Goal: Task Accomplishment & Management: Use online tool/utility

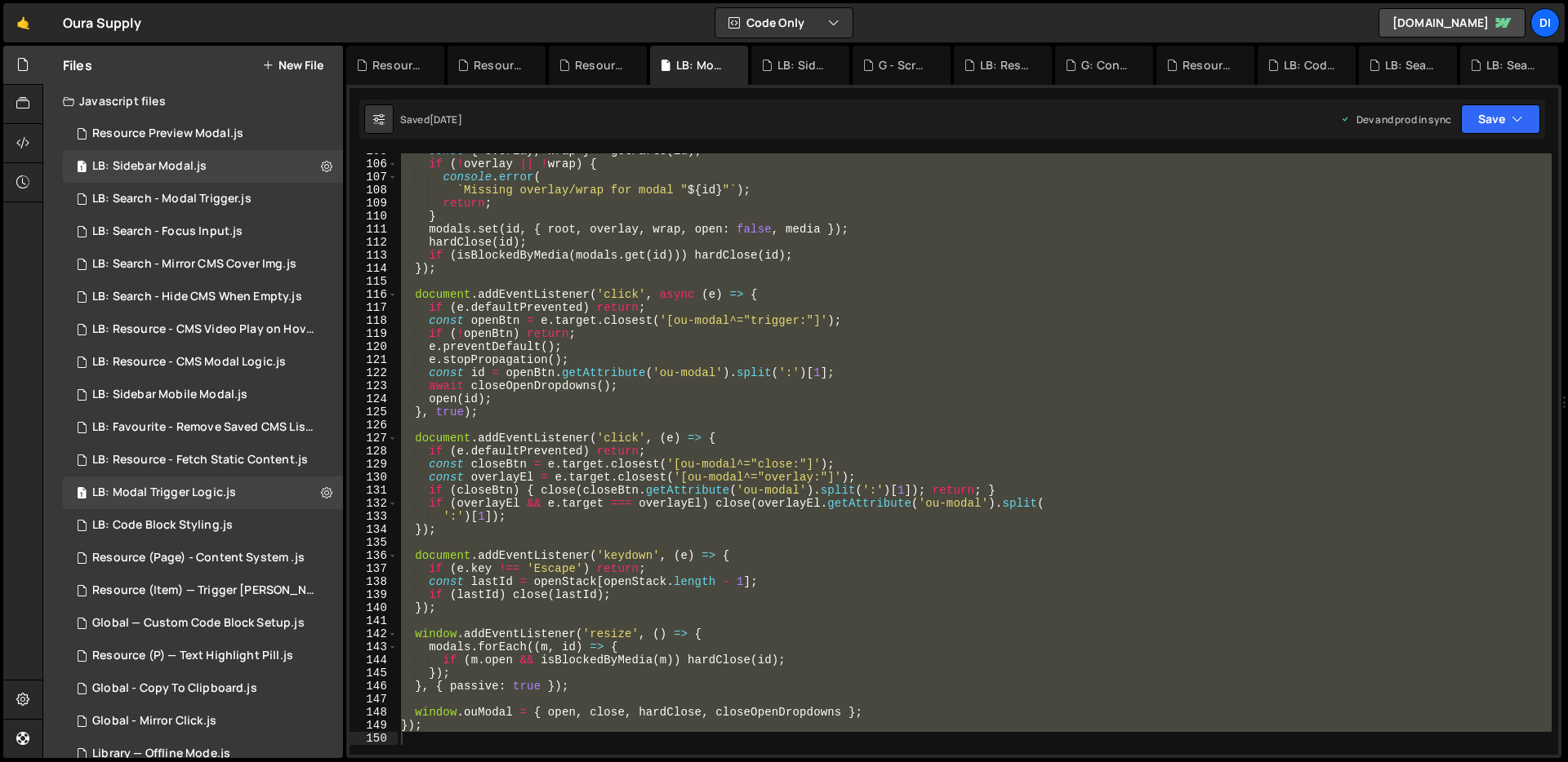
scroll to position [1367, 0]
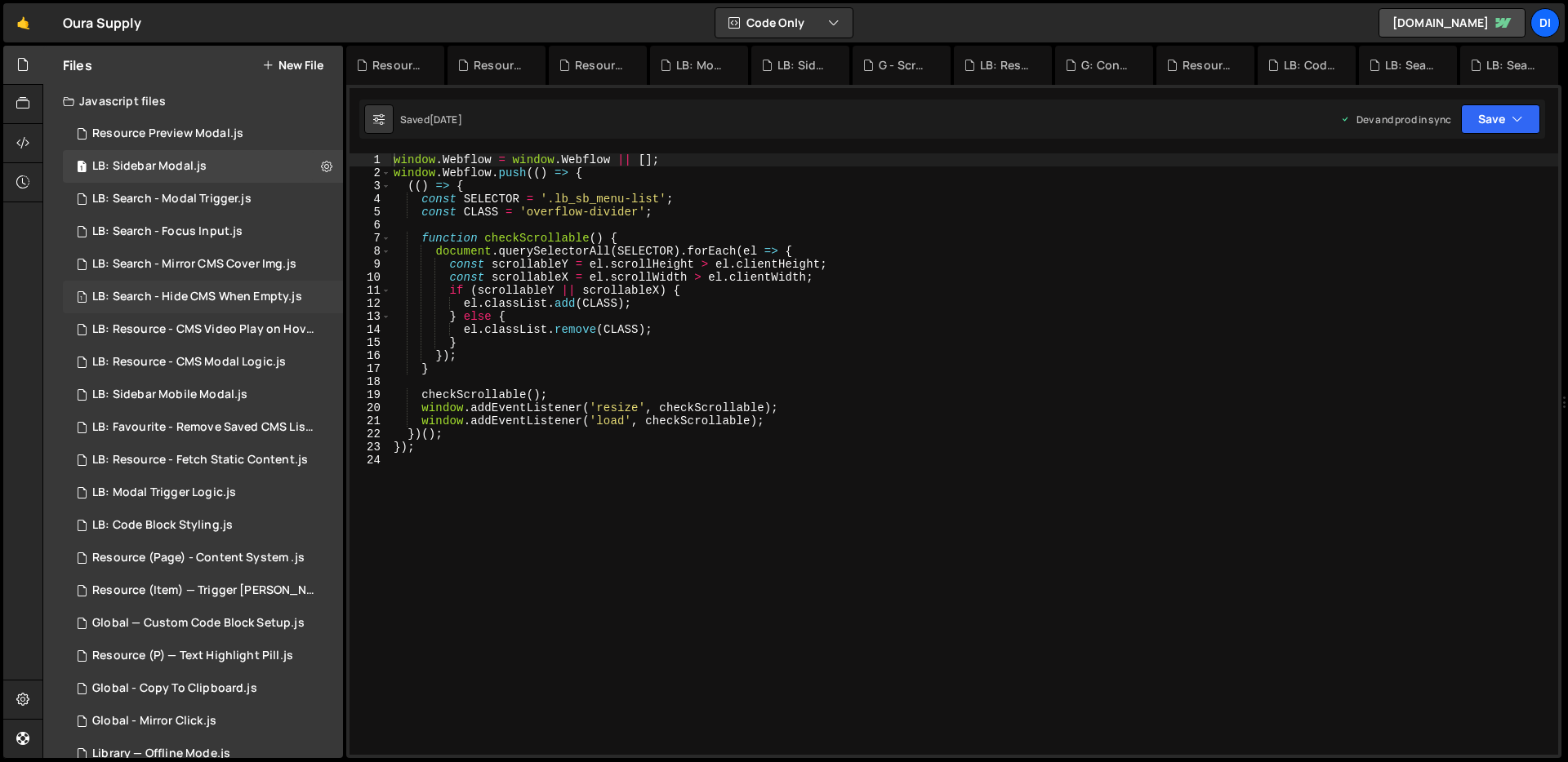
click at [213, 296] on div "LB: Search - Hide CMS When Empty.js" at bounding box center [197, 297] width 210 height 15
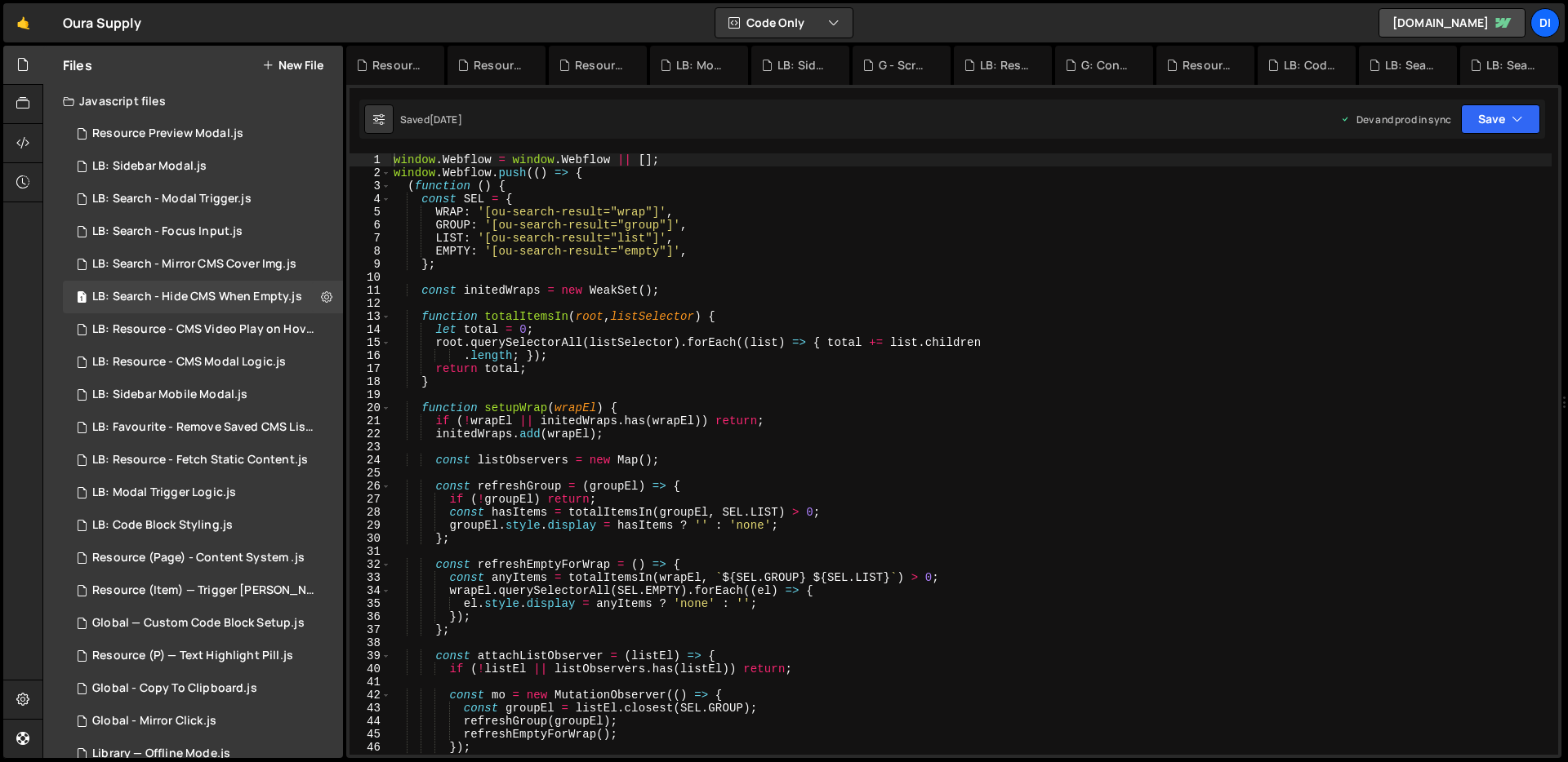
type textarea "root.querySelectorAll(listSelector).forEach((list) => { total += list.children"
click at [668, 345] on div "window . Webflow = window . Webflow || [ ] ; window . Webflow . push (( ) => { …" at bounding box center [971, 467] width 1161 height 628
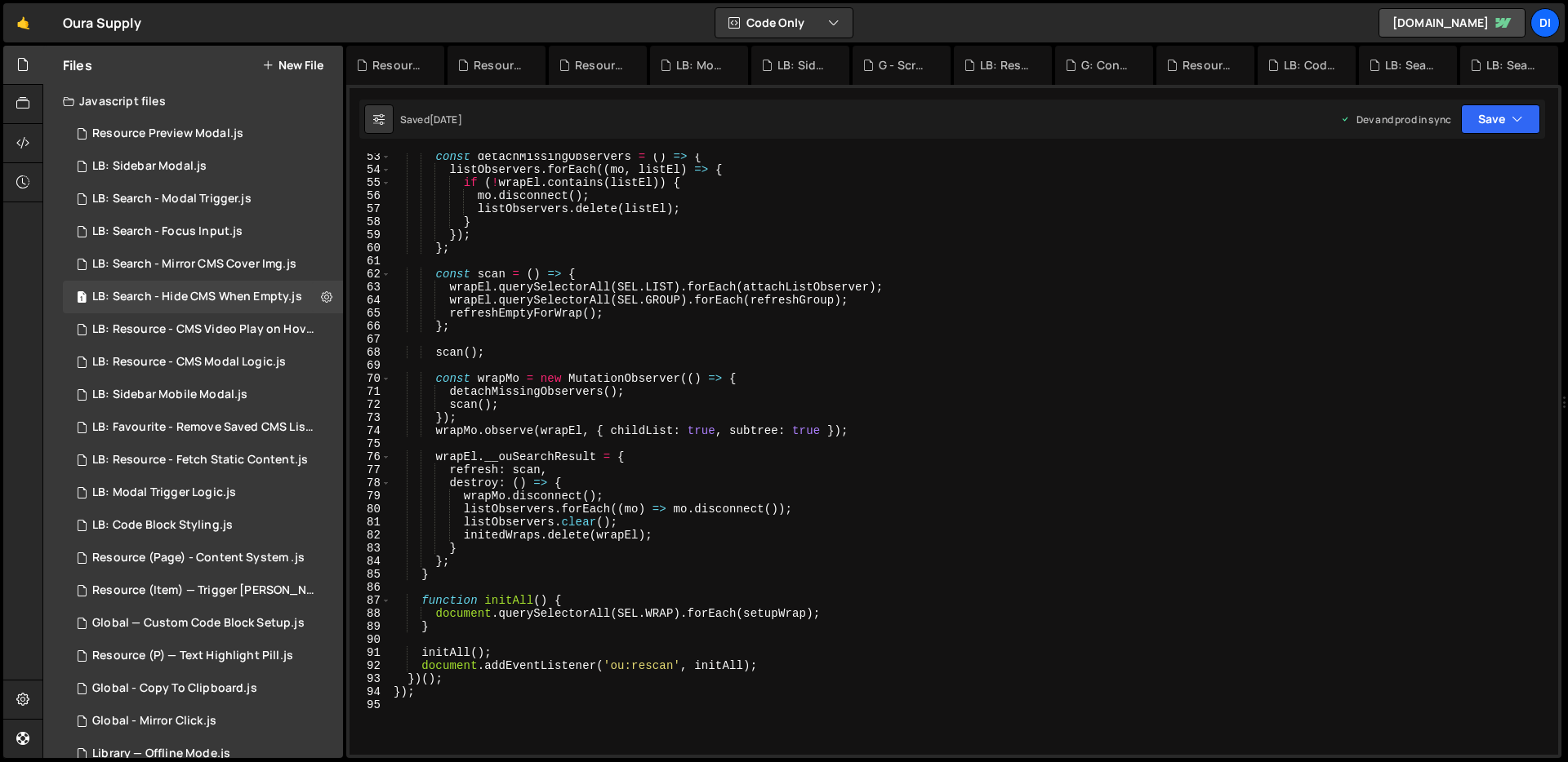
scroll to position [0, 0]
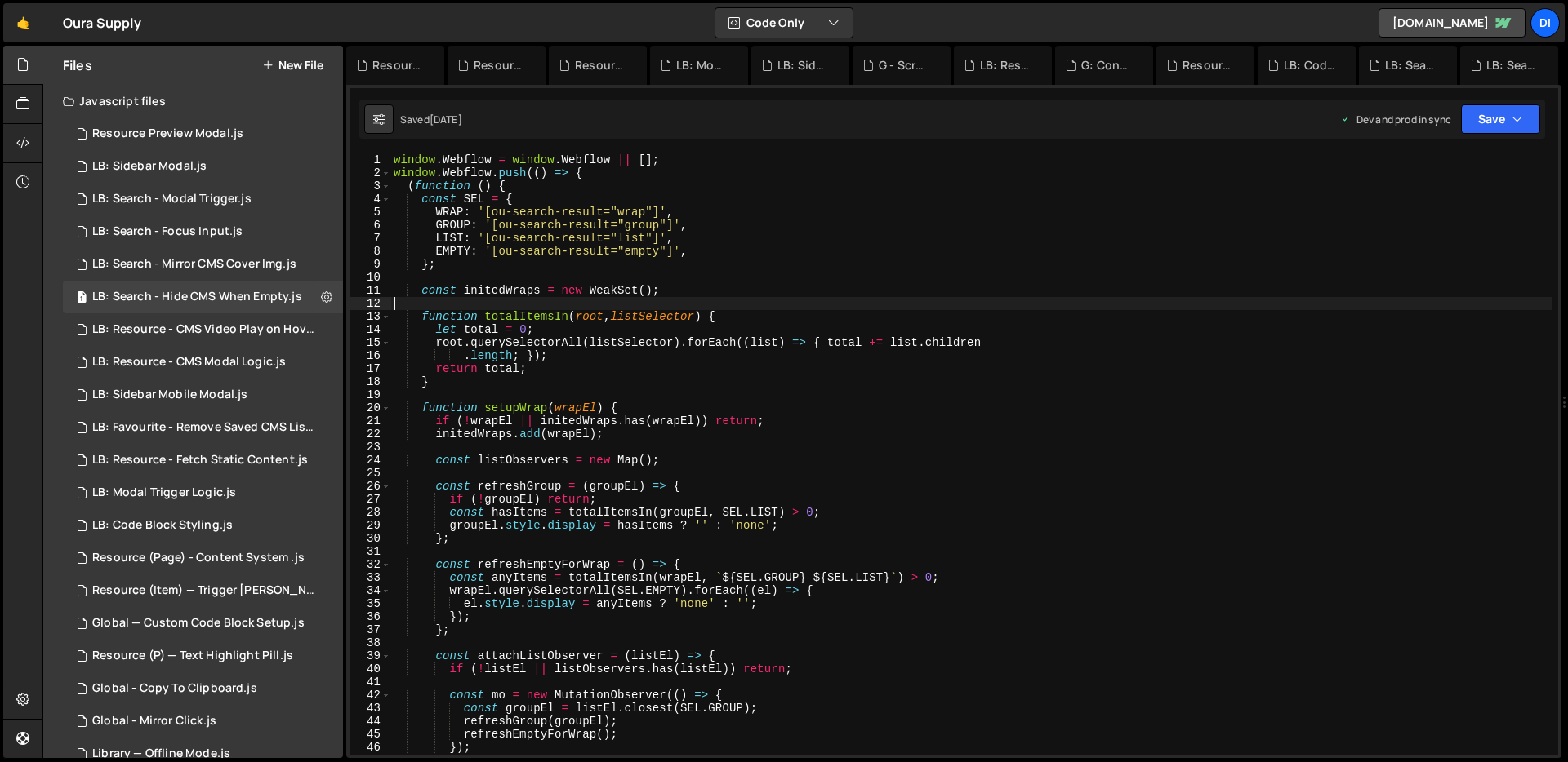
click at [685, 301] on div "window . Webflow = window . Webflow || [ ] ; window . Webflow . push (( ) => { …" at bounding box center [971, 467] width 1161 height 628
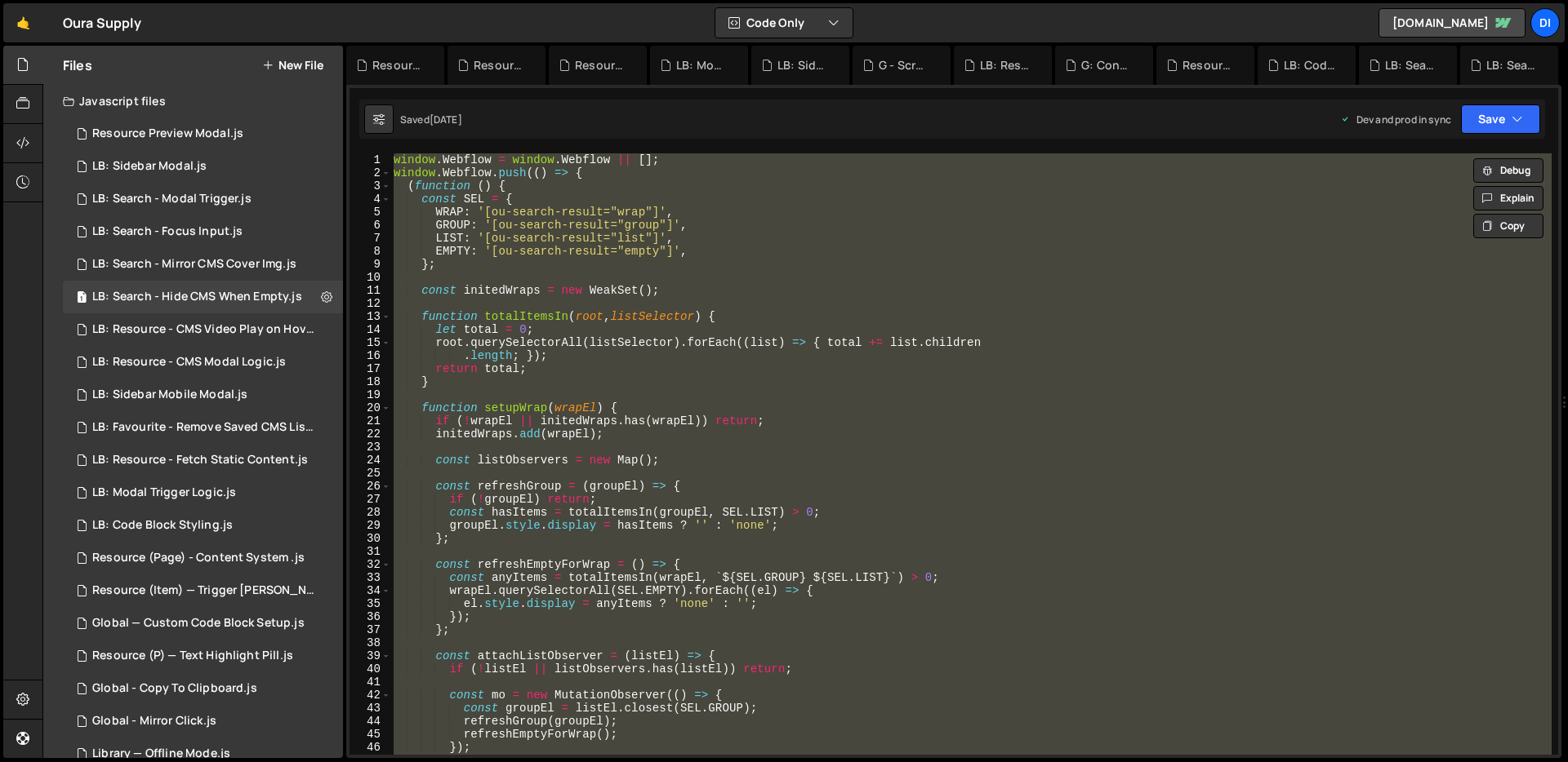
click at [564, 252] on div "window . Webflow = window . Webflow || [ ] ; window . Webflow . push (( ) => { …" at bounding box center [971, 454] width 1161 height 602
type textarea "EMPTY: '[ou-search-result="empty"]',"
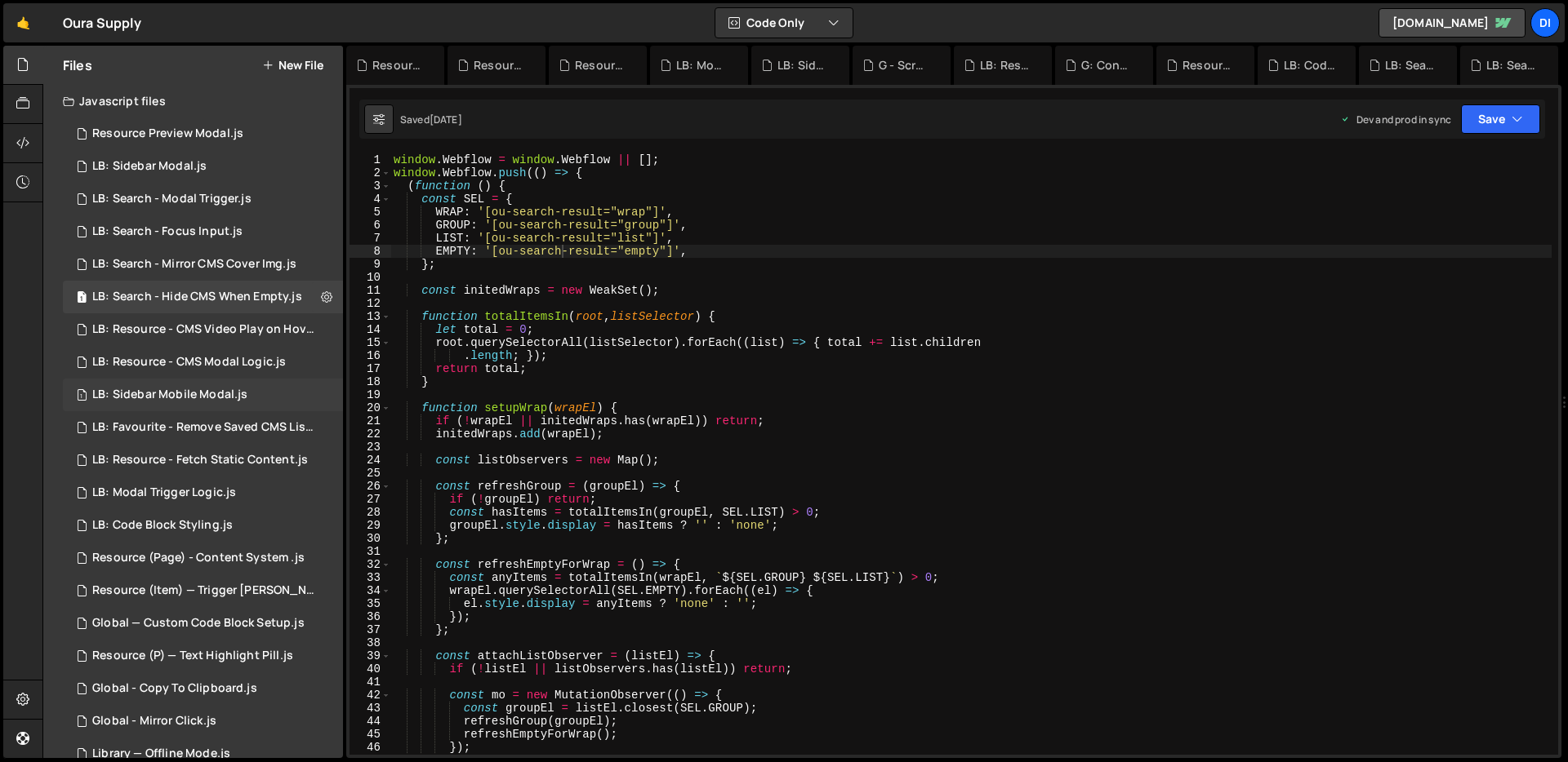
click at [167, 380] on div "1 LB: Sidebar Mobile Modal.js 0" at bounding box center [203, 394] width 280 height 32
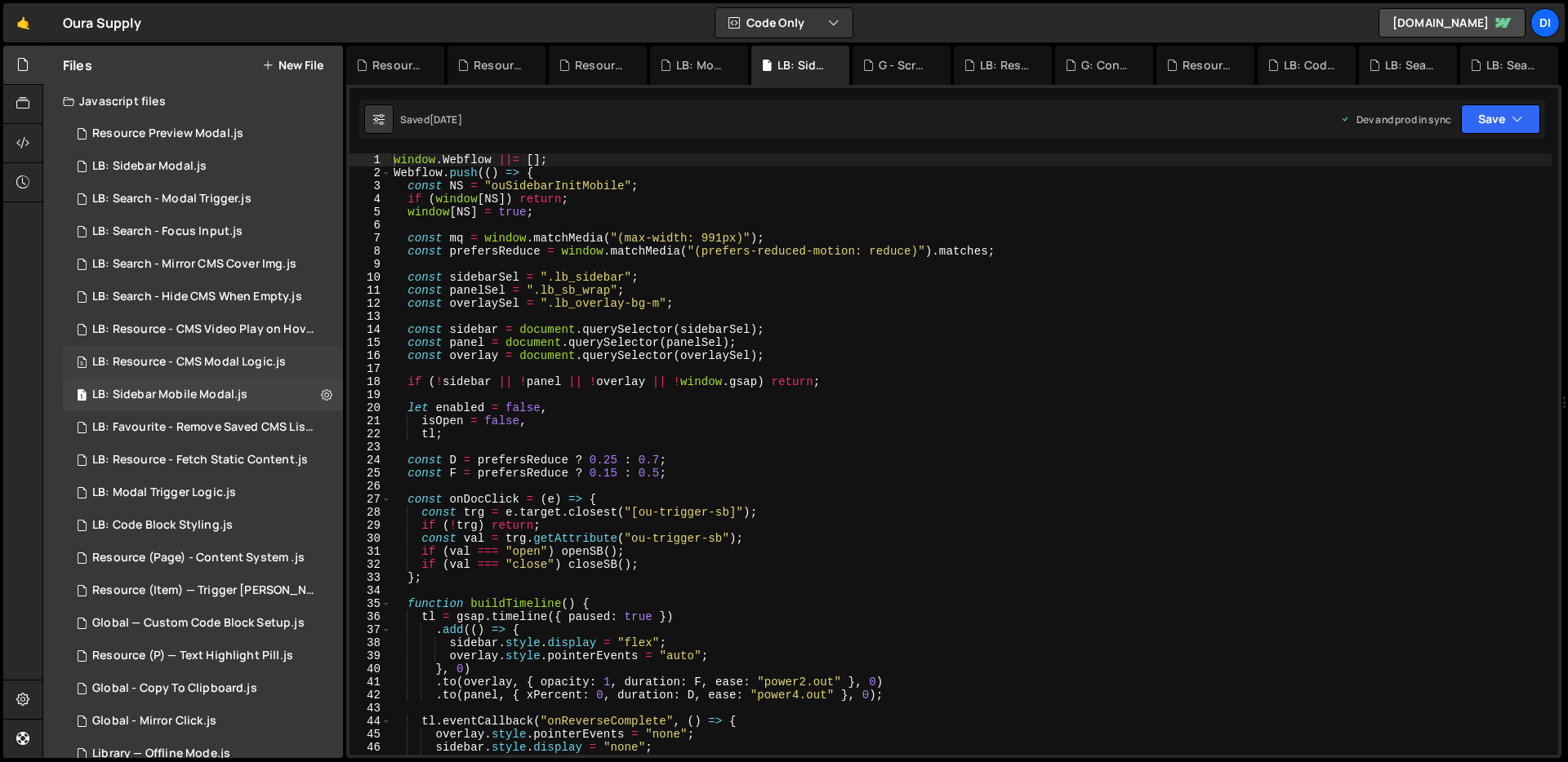
click at [179, 352] on div "5 LB: Resource - CMS Modal Logic.js 0" at bounding box center [203, 362] width 280 height 32
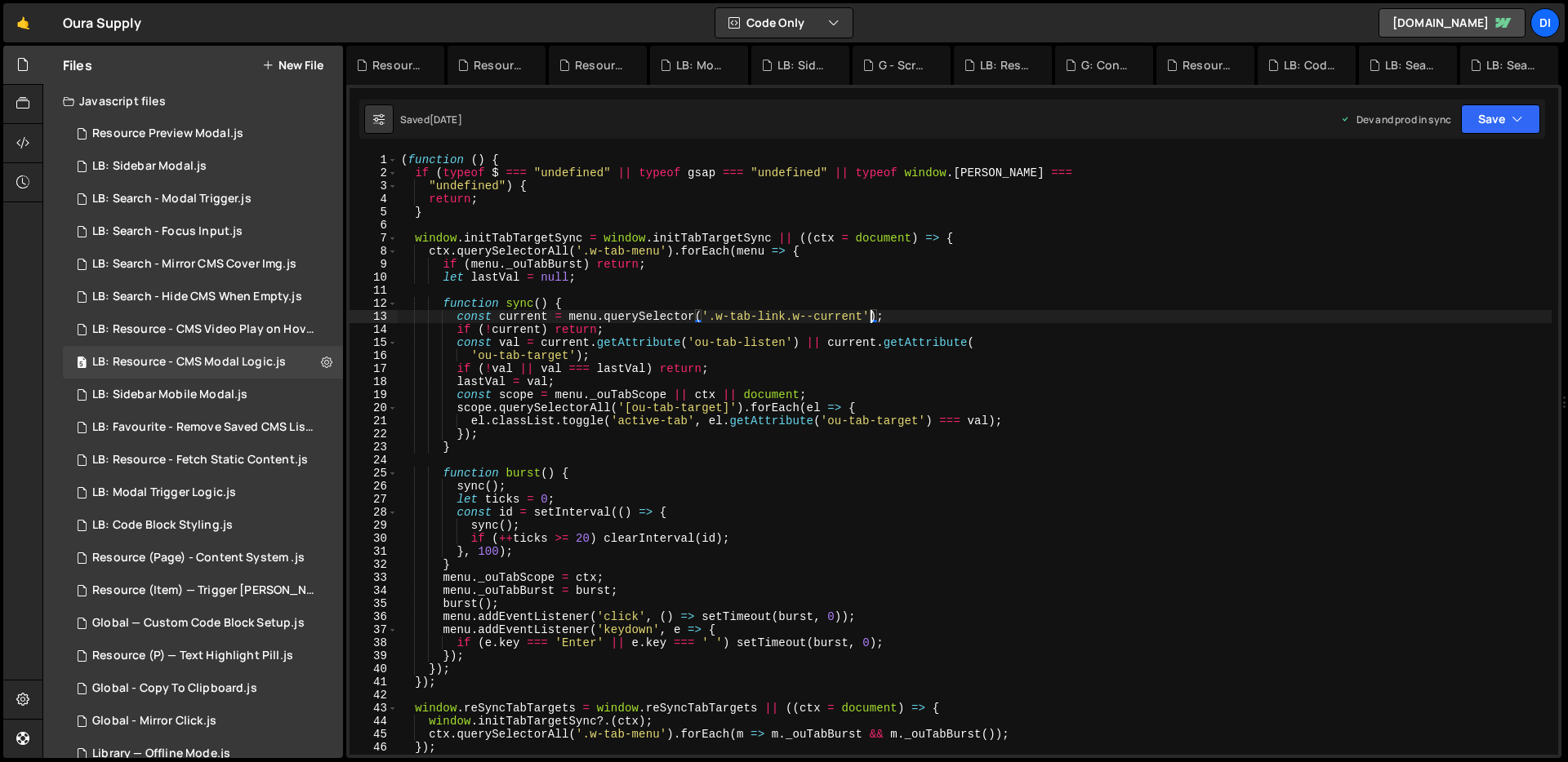
click at [871, 310] on div "( function ( ) { if ( typeof $ === "undefined" || typeof gsap === "undefined" |…" at bounding box center [974, 467] width 1154 height 628
click at [869, 310] on div "( function ( ) { if ( typeof $ === "undefined" || typeof gsap === "undefined" |…" at bounding box center [974, 467] width 1154 height 628
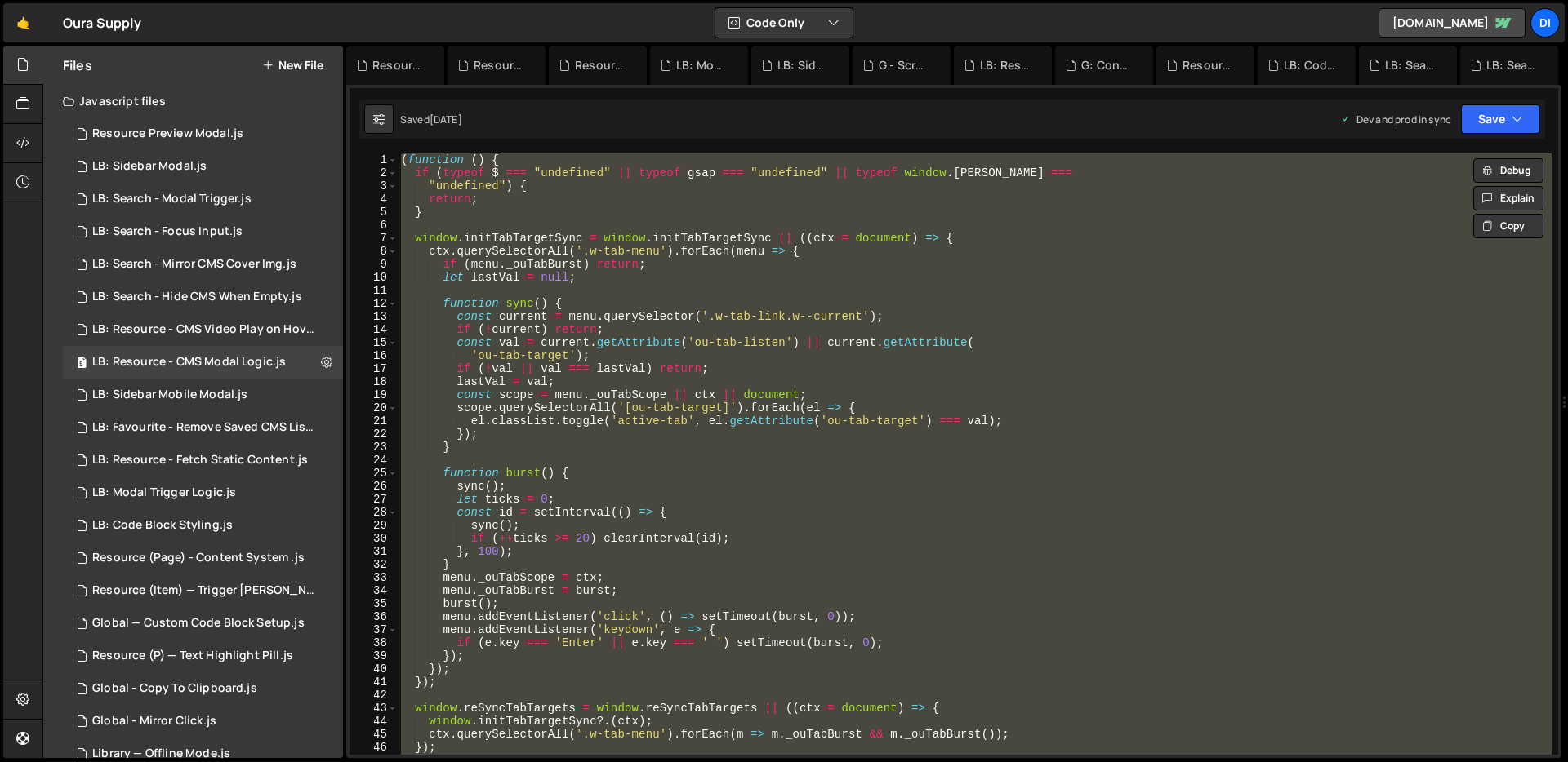
click at [716, 349] on div "( function ( ) { if ( typeof $ === "undefined" || typeof gsap === "undefined" |…" at bounding box center [974, 454] width 1154 height 602
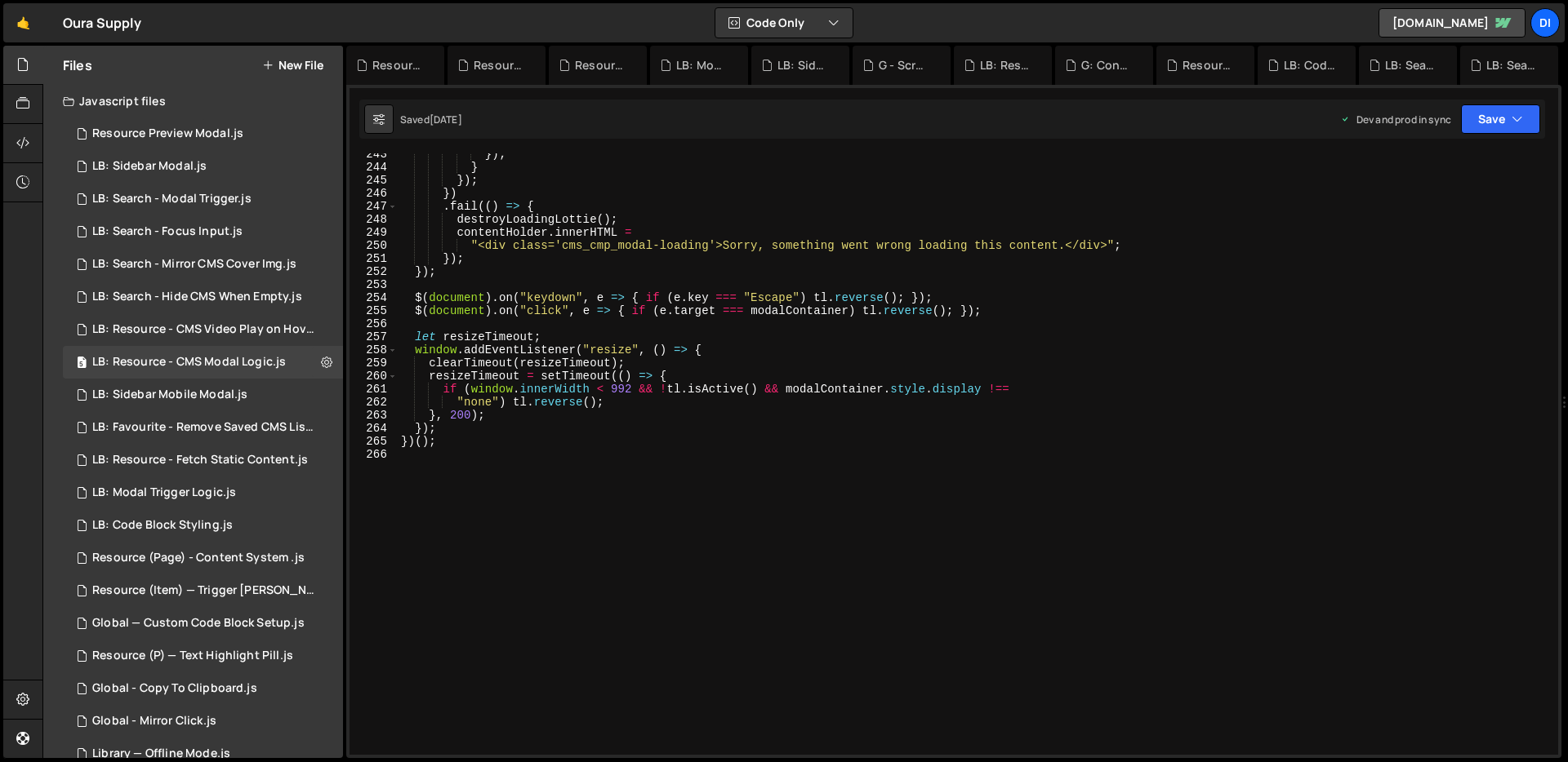
scroll to position [3177, 0]
click at [731, 368] on div "}) ; } }) ; }) . fail (( ) => { destroyLoadingLottie ( ) ; contentHolder . inne…" at bounding box center [974, 463] width 1154 height 628
type textarea "})();"
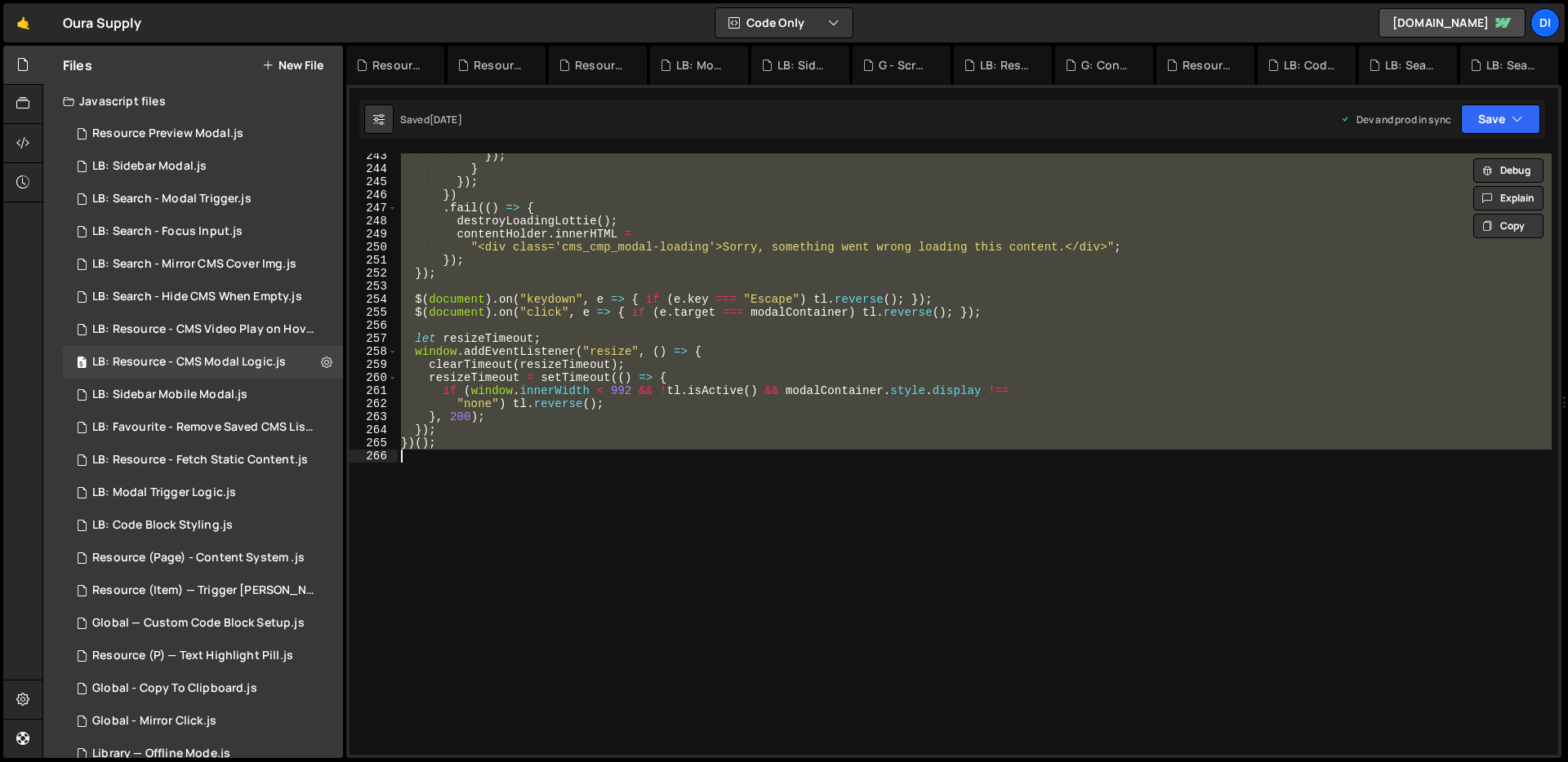
paste textarea
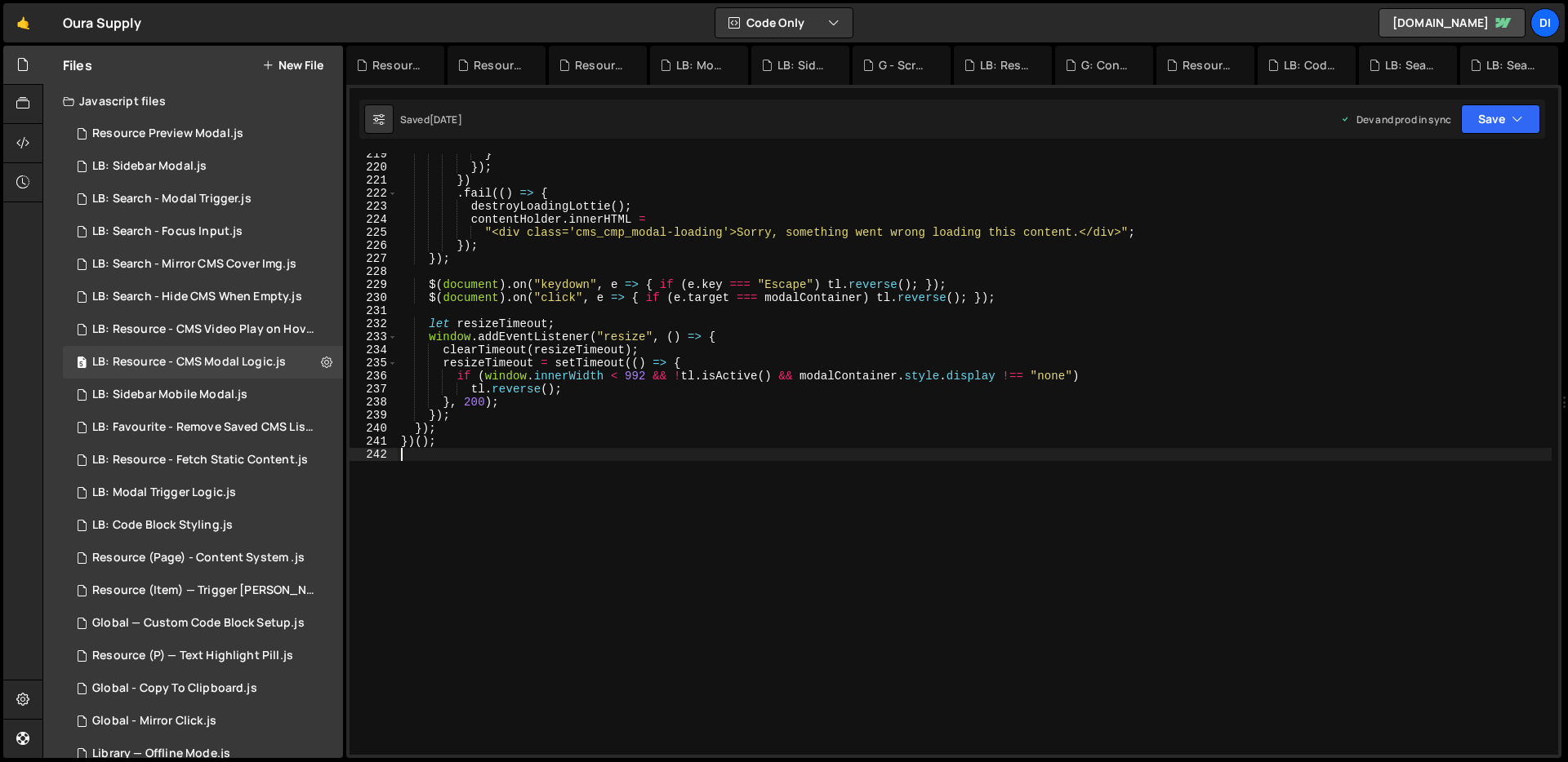
scroll to position [2893, 0]
type textarea "})();"
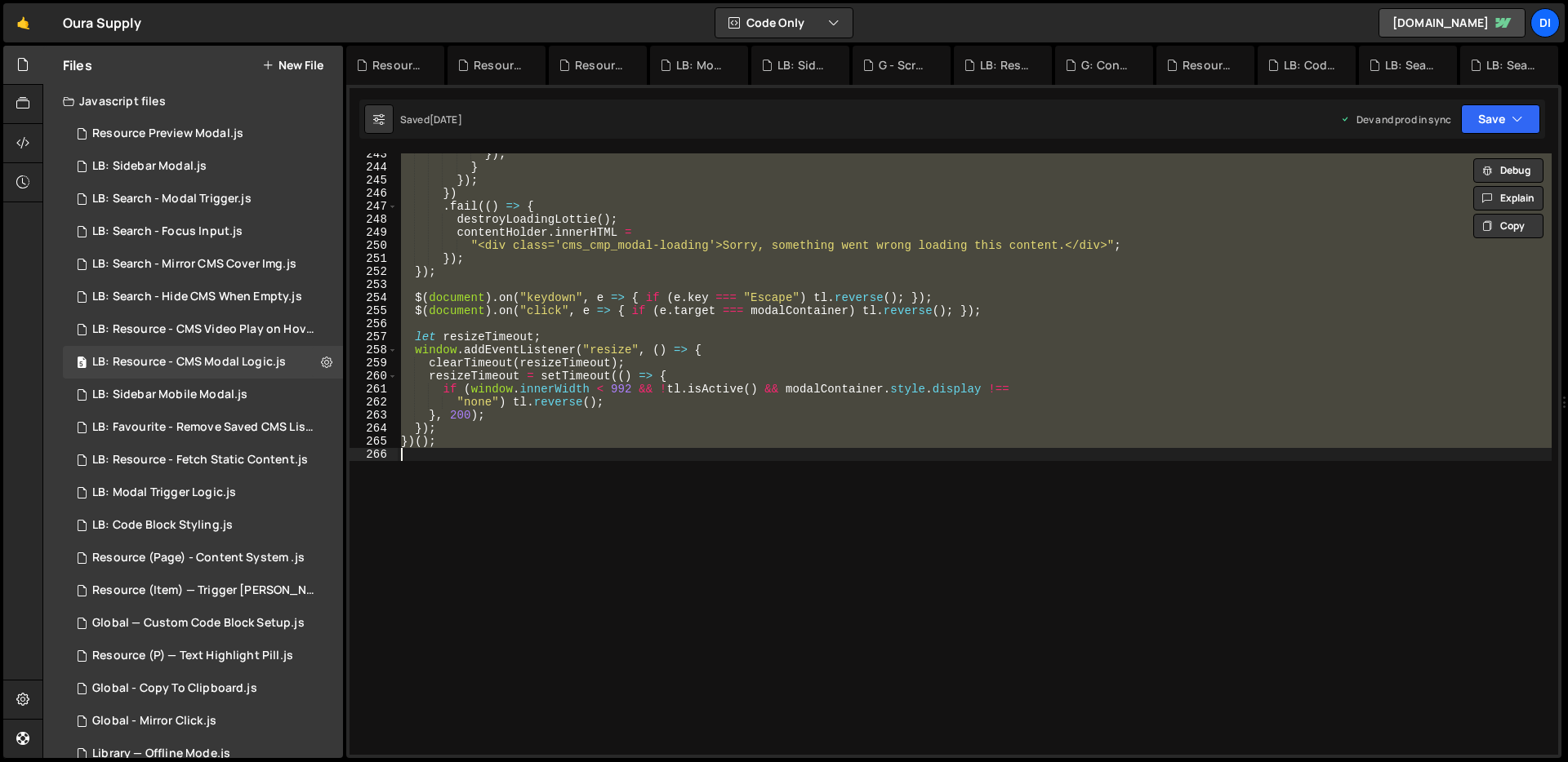
paste textarea
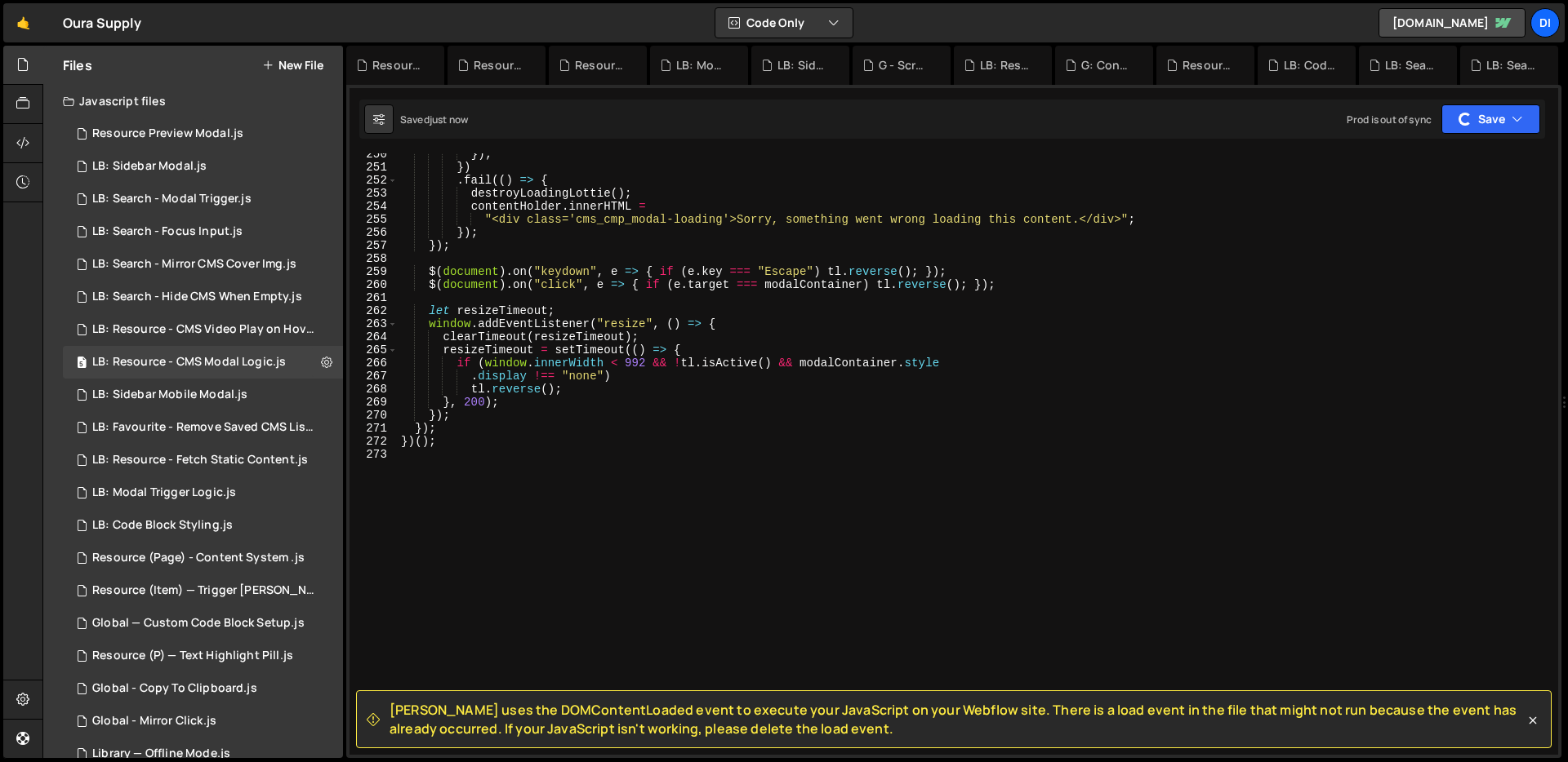
scroll to position [3266, 0]
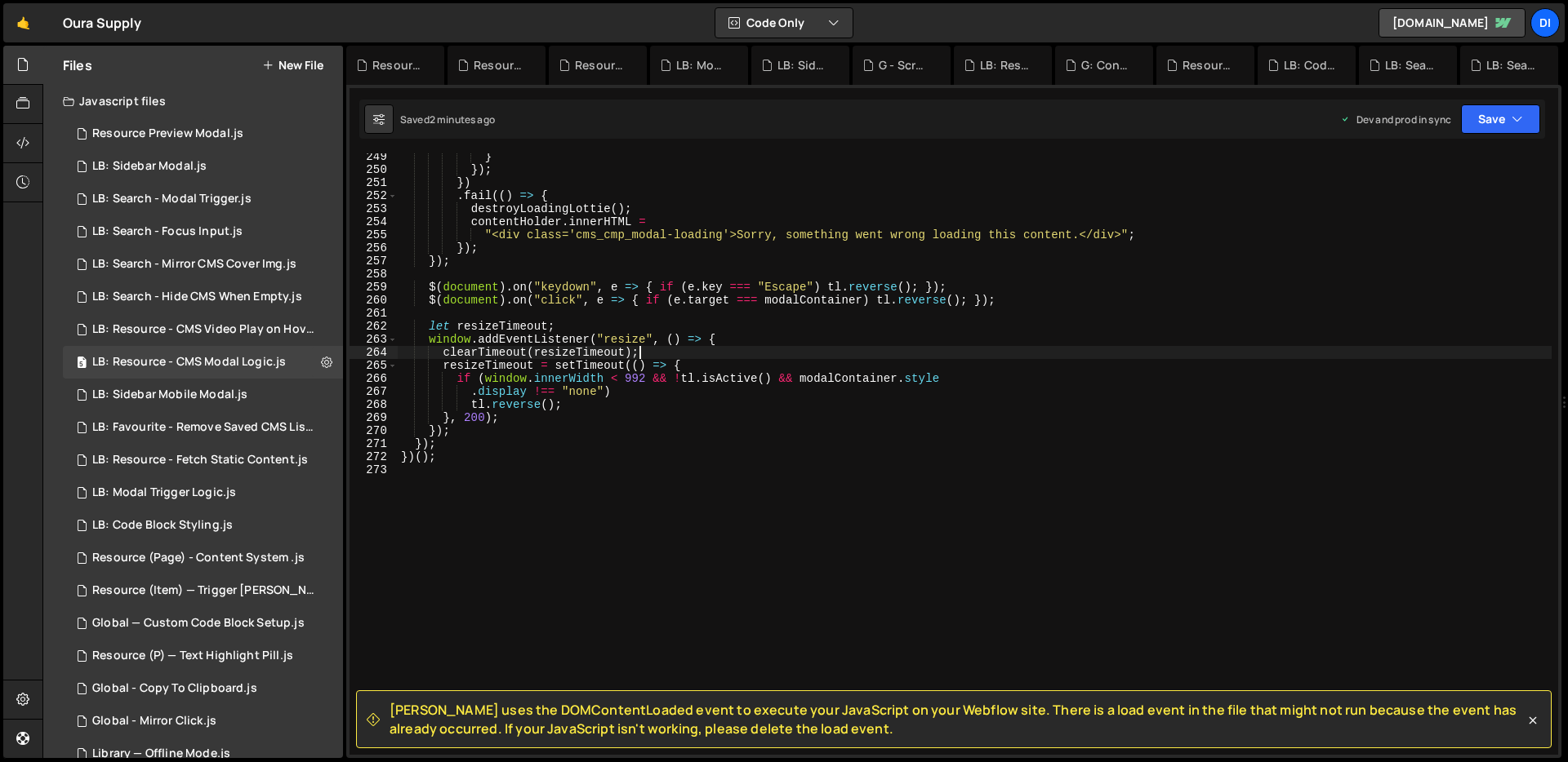
click at [684, 353] on div "} }) ; }) . fail (( ) => { destroyLoadingLottie ( ) ; contentHolder . innerHTML…" at bounding box center [974, 464] width 1154 height 628
type textarea "})();"
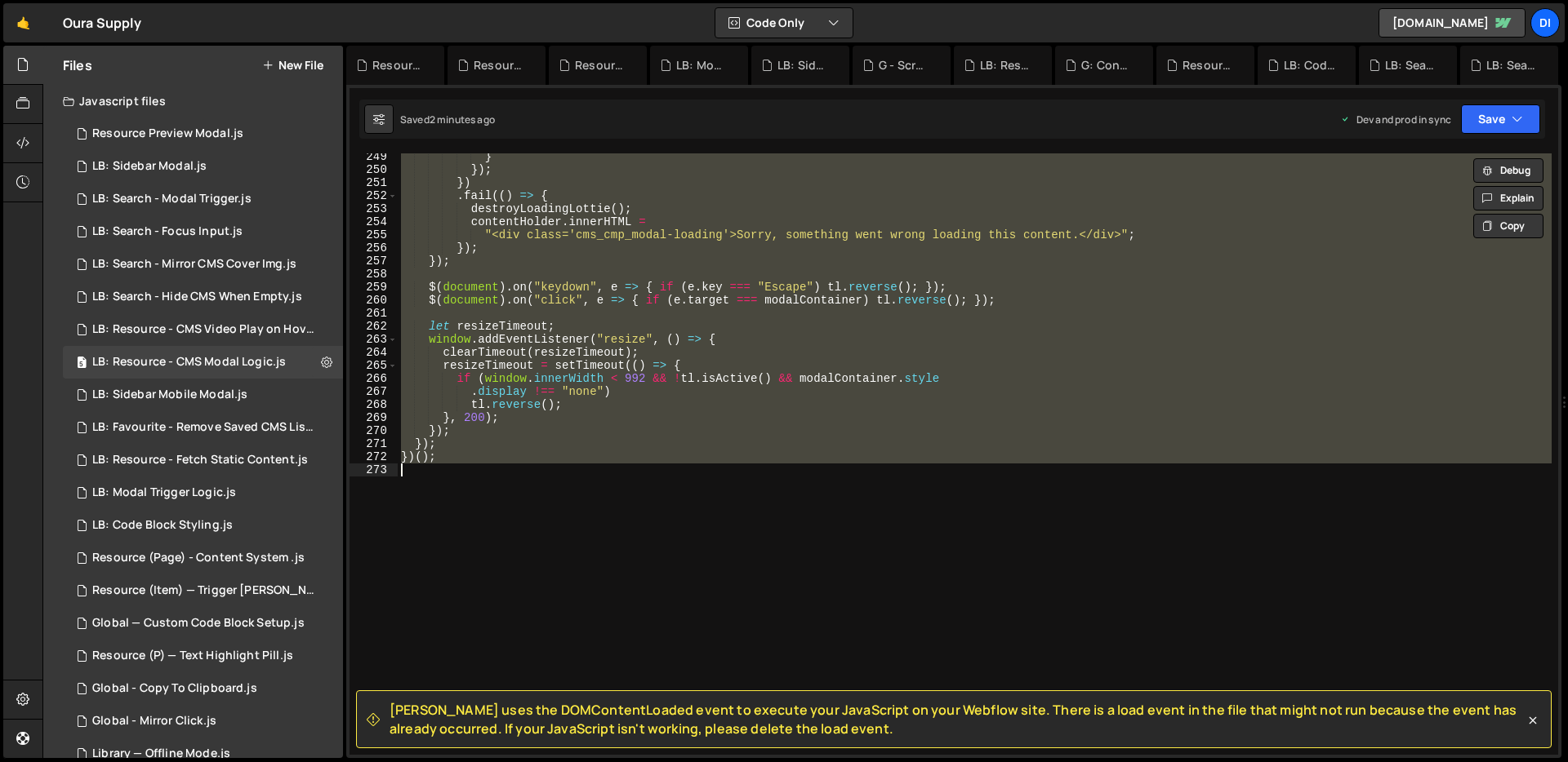
paste textarea
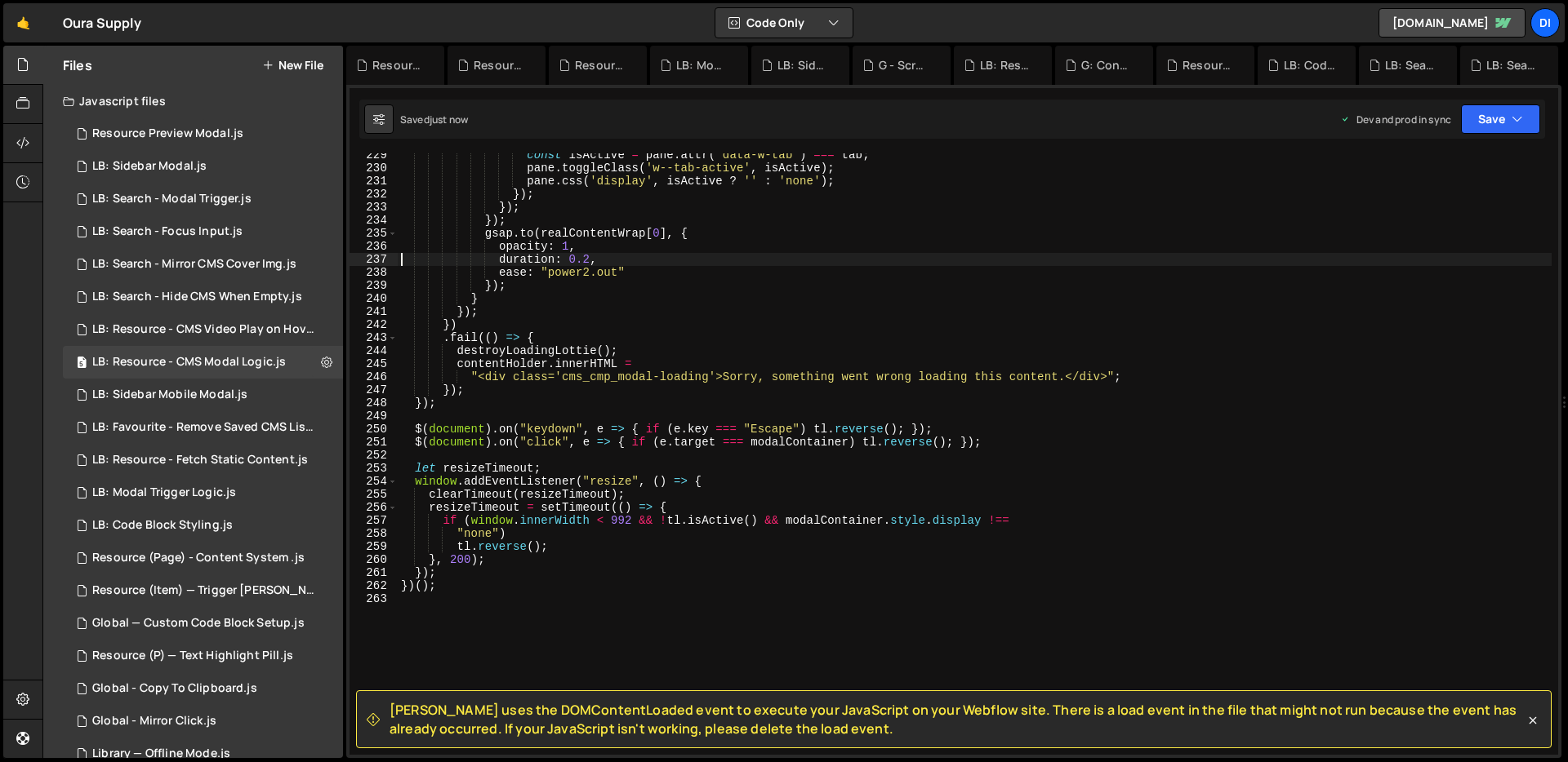
scroll to position [3141, 0]
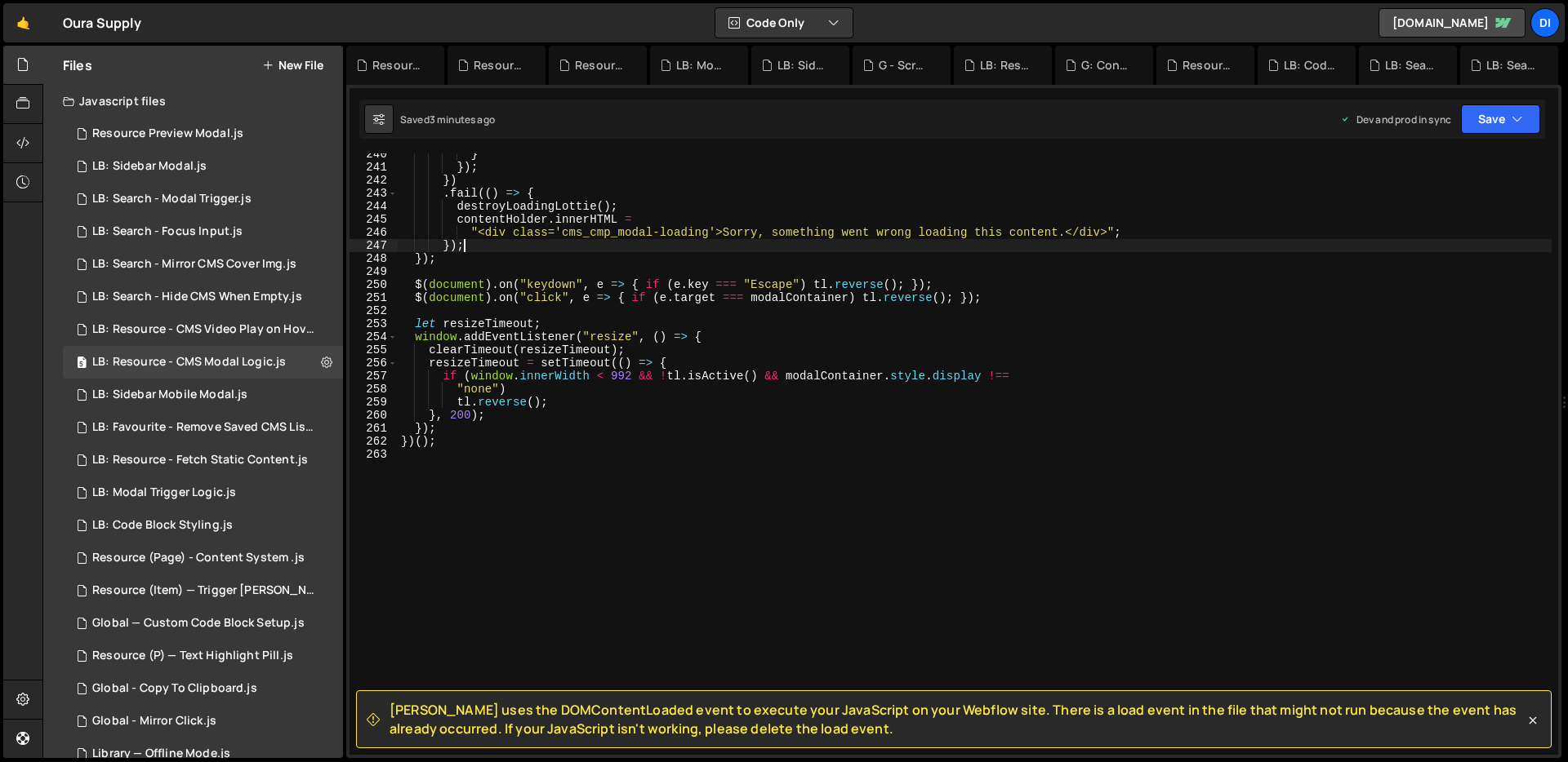
click at [566, 243] on div "} }) ; }) . fail (( ) => { destroyLoadingLottie ( ) ; contentHolder . innerHTML…" at bounding box center [974, 462] width 1154 height 628
type textarea "})();"
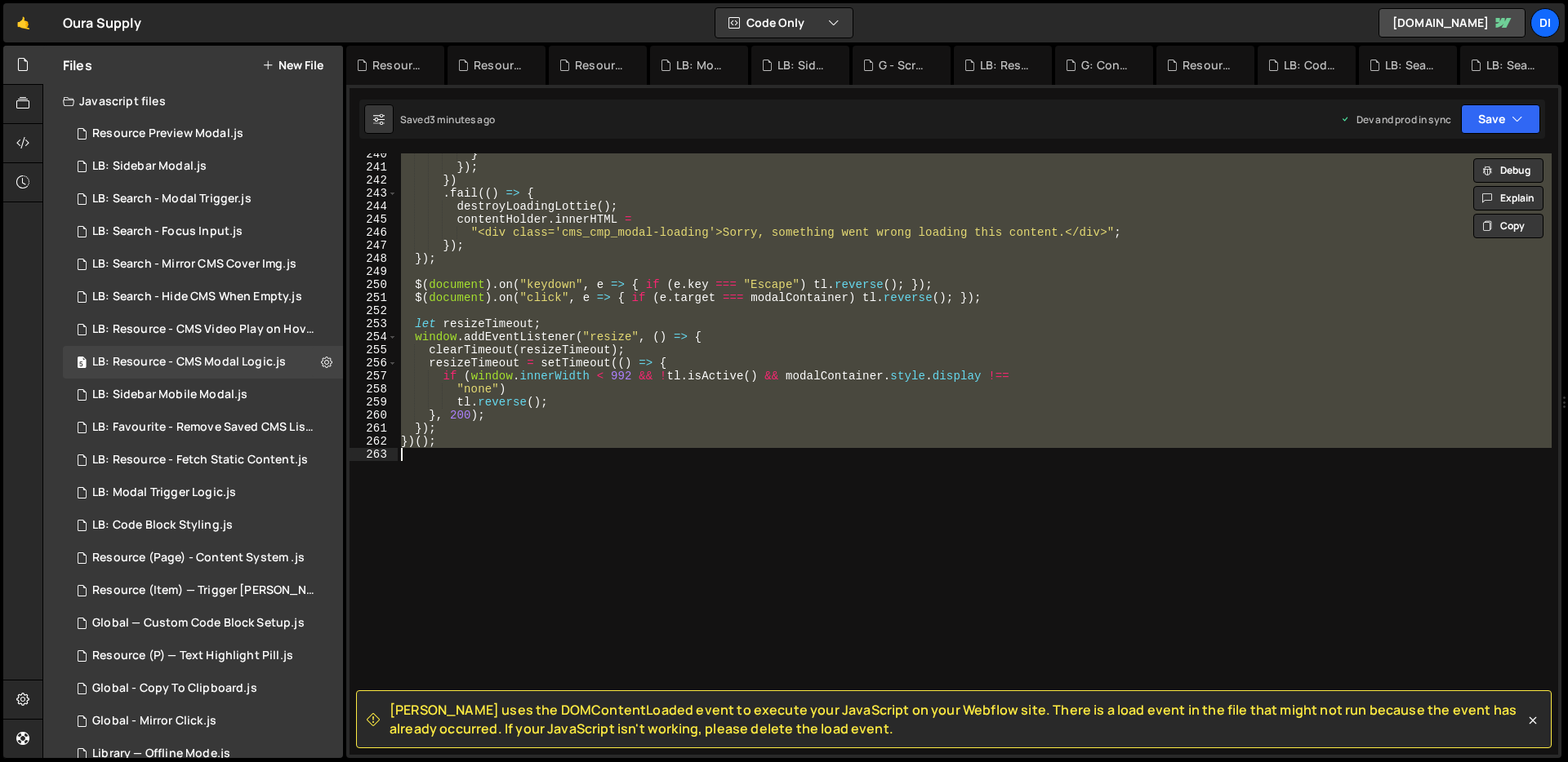
paste textarea
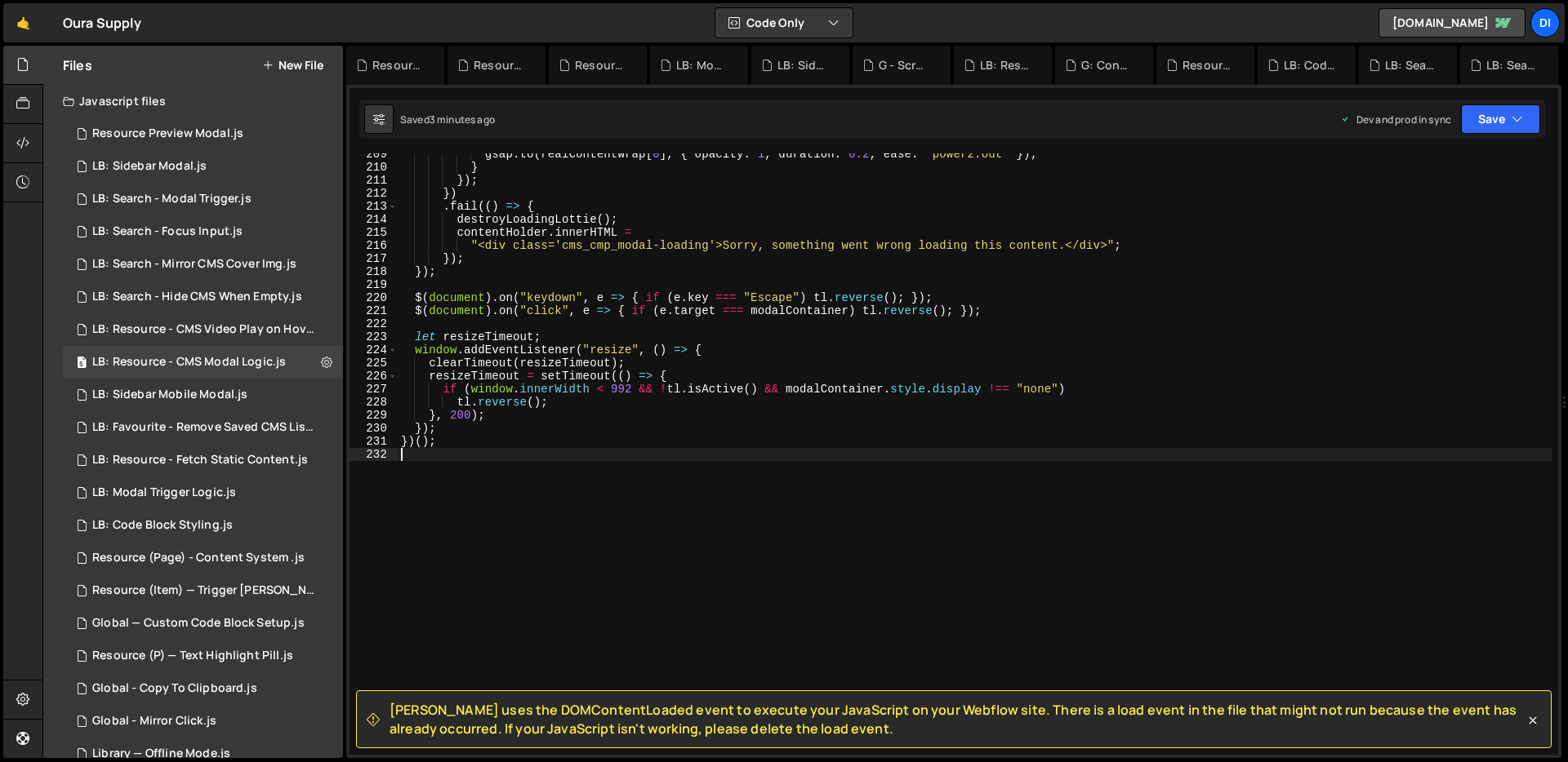
scroll to position [2762, 0]
type textarea "duration: 0.2,"
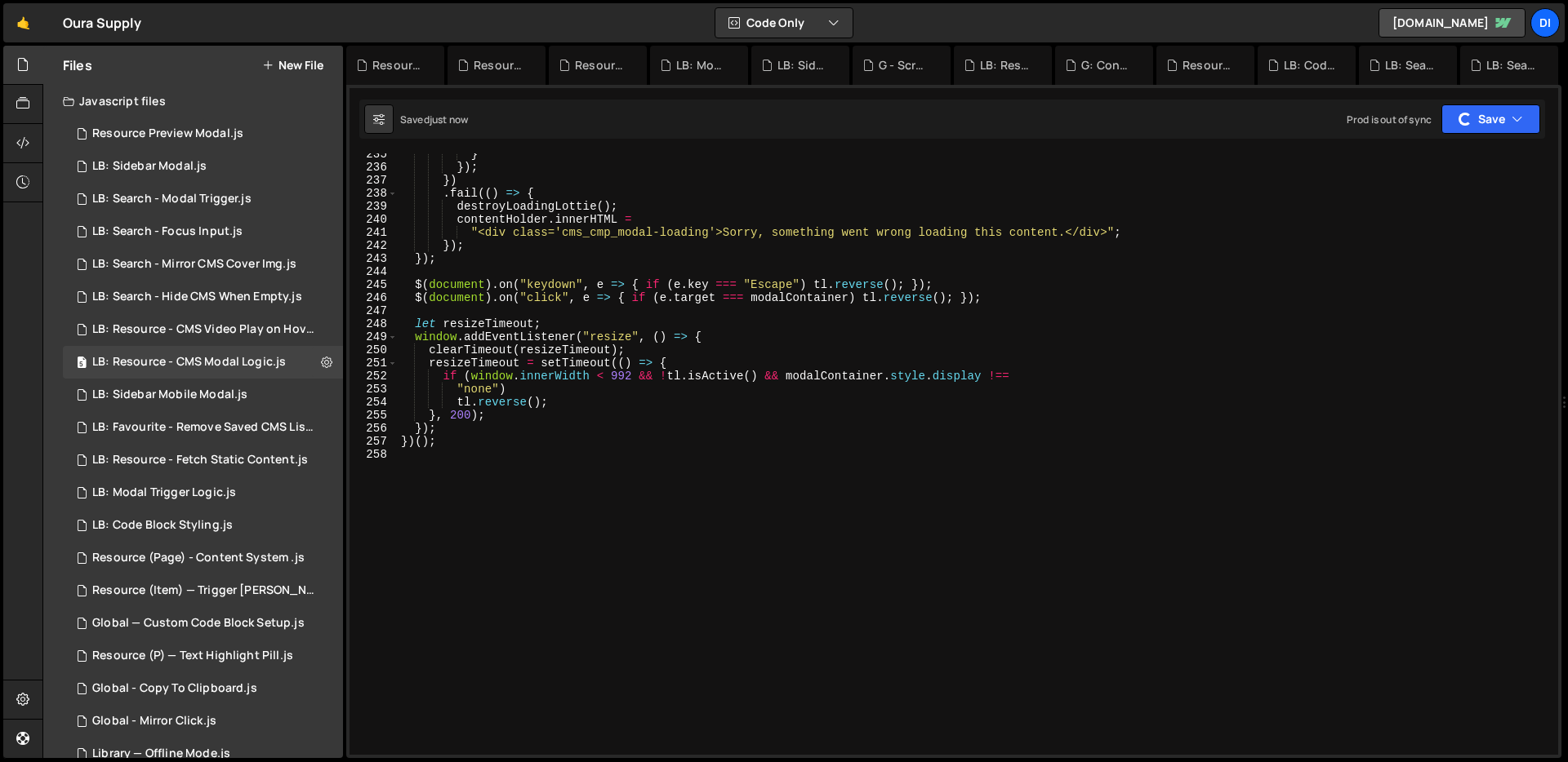
scroll to position [3075, 0]
click at [321, 364] on icon at bounding box center [326, 362] width 12 height 16
type input "LB: Resource - CMS Modal Logic"
radio input "true"
checkbox input "true"
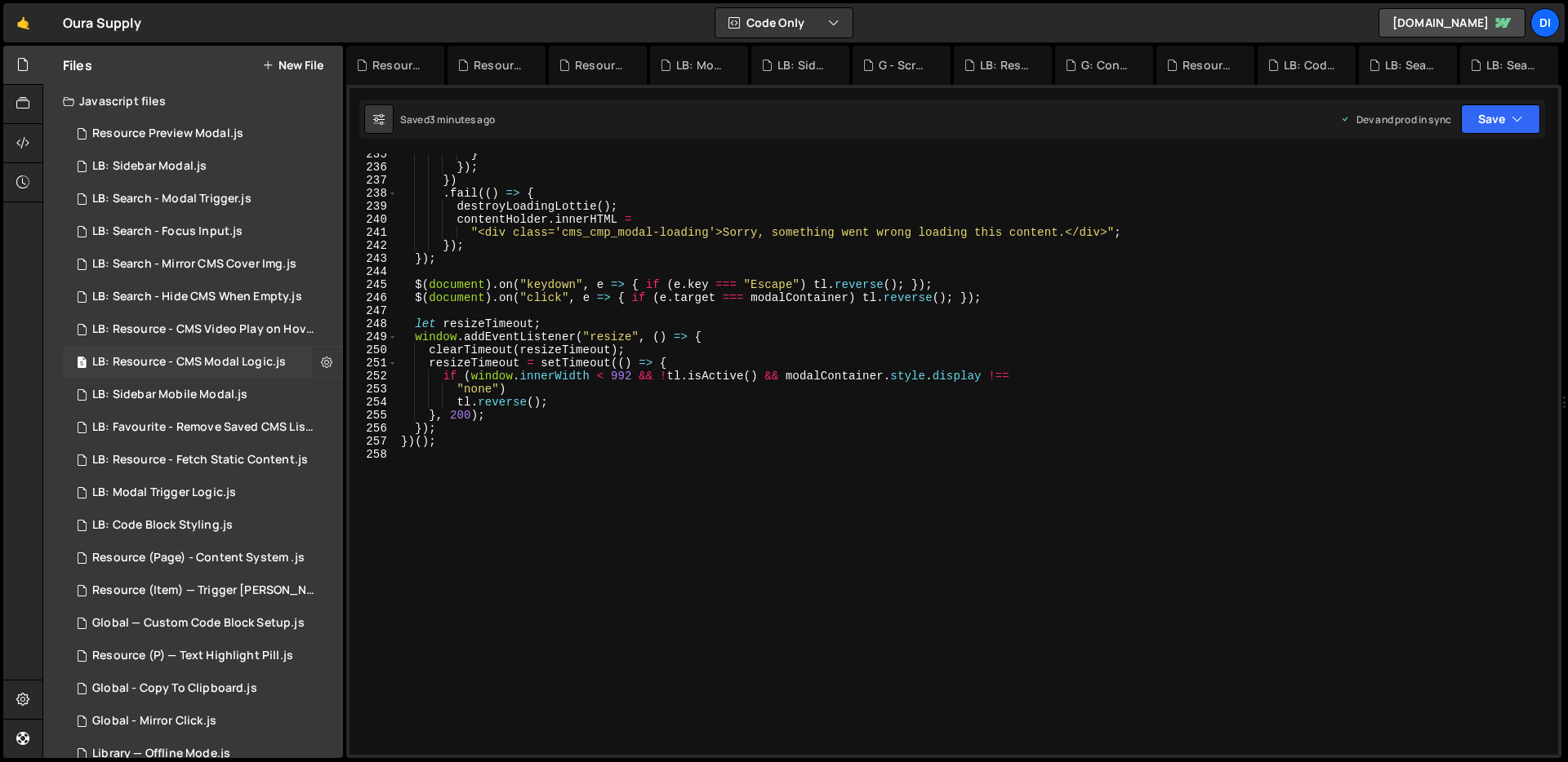
checkbox input "true"
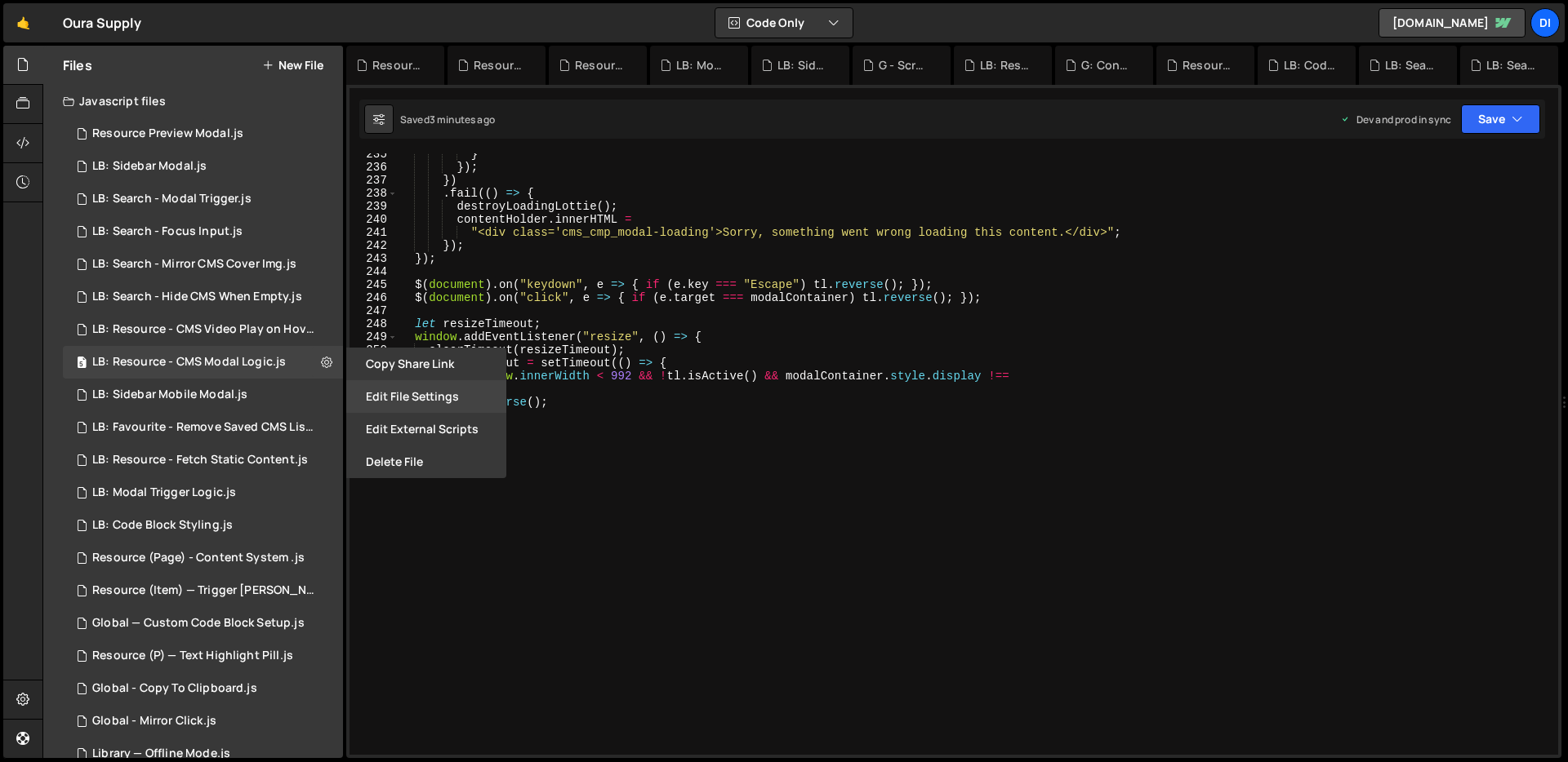
click at [424, 405] on button "Edit File Settings" at bounding box center [426, 396] width 160 height 32
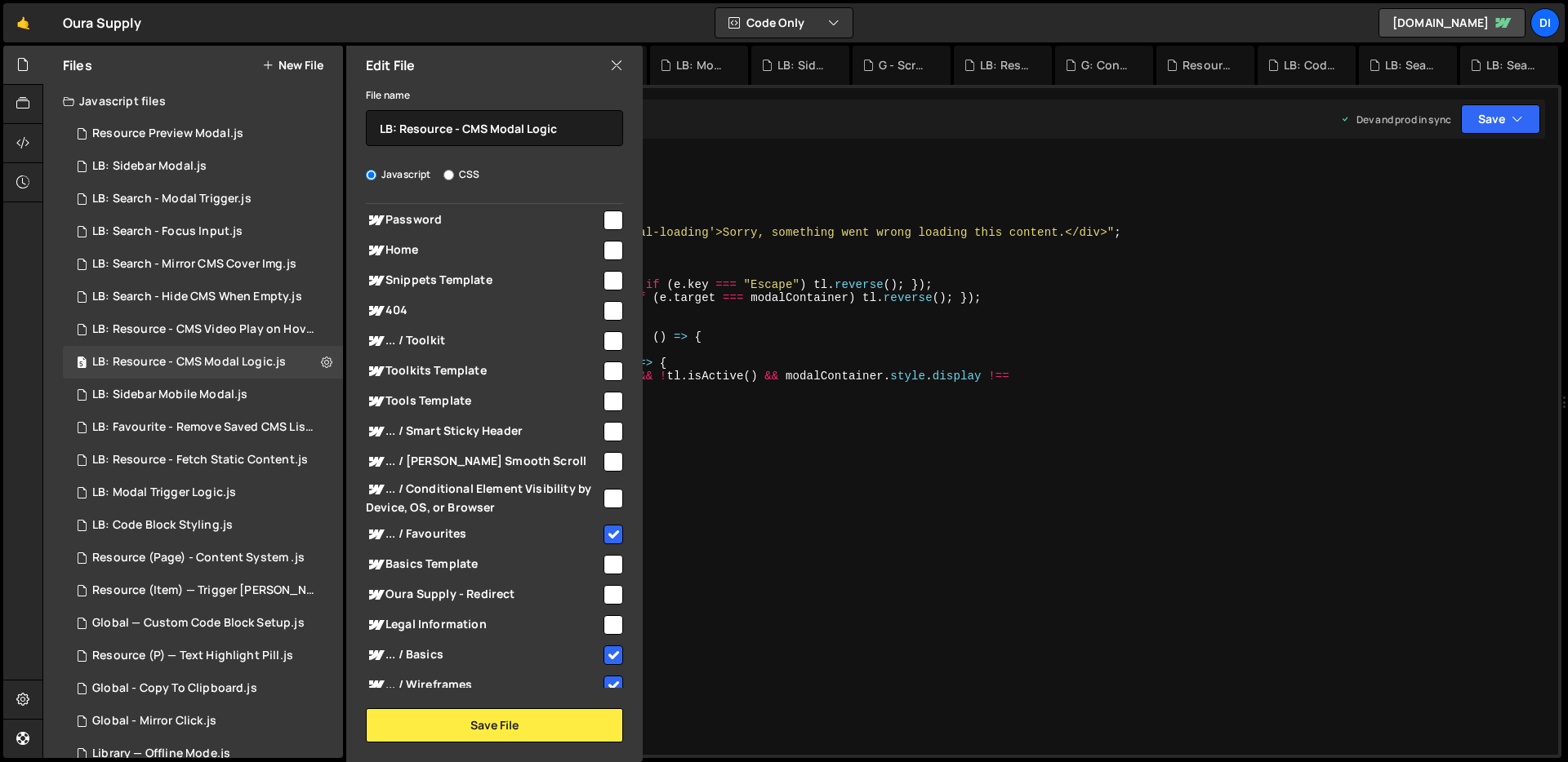
scroll to position [149, 0]
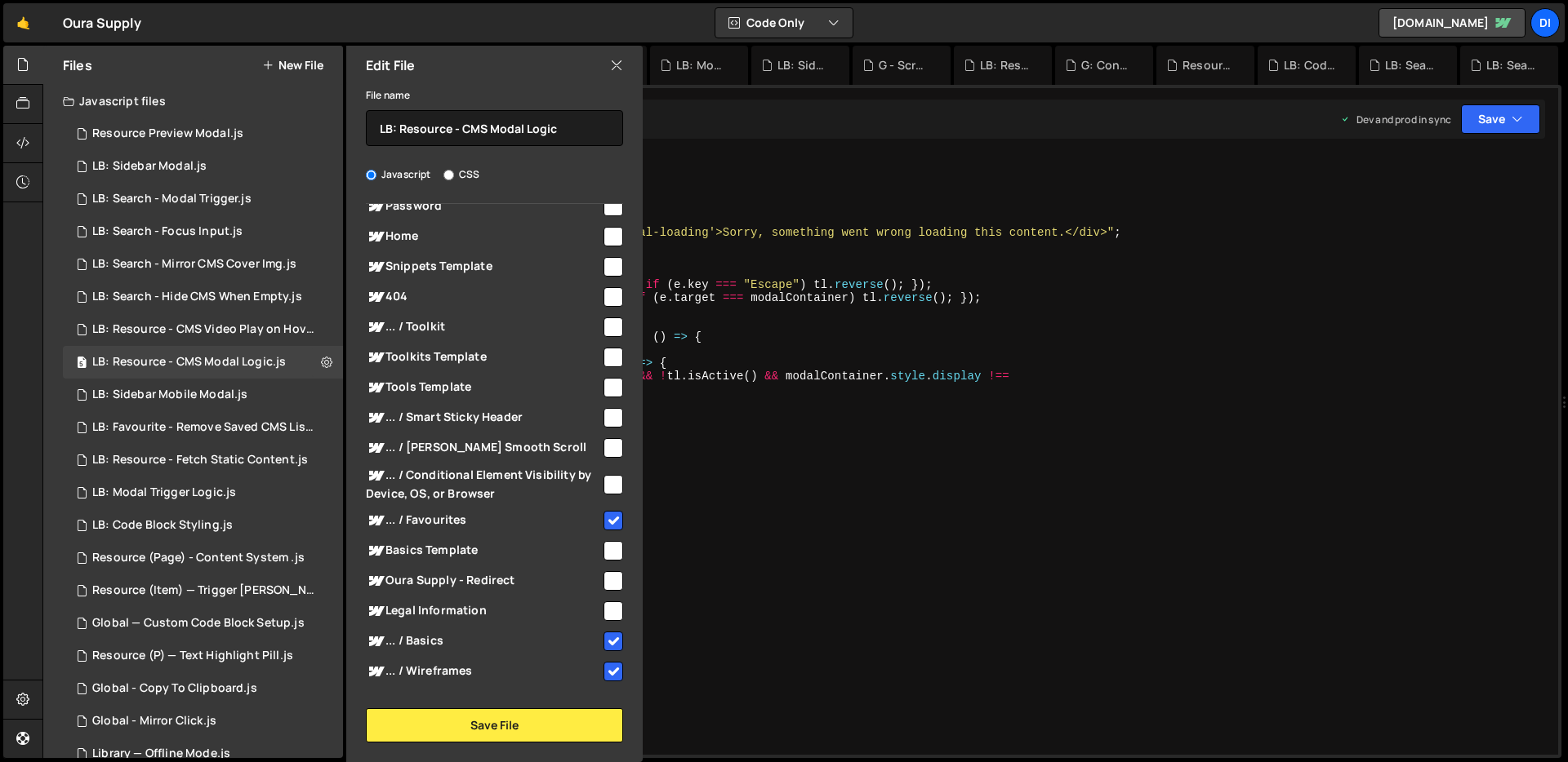
click at [604, 323] on input "checkbox" at bounding box center [614, 328] width 20 height 20
click at [612, 327] on input "checkbox" at bounding box center [614, 328] width 20 height 20
checkbox input "false"
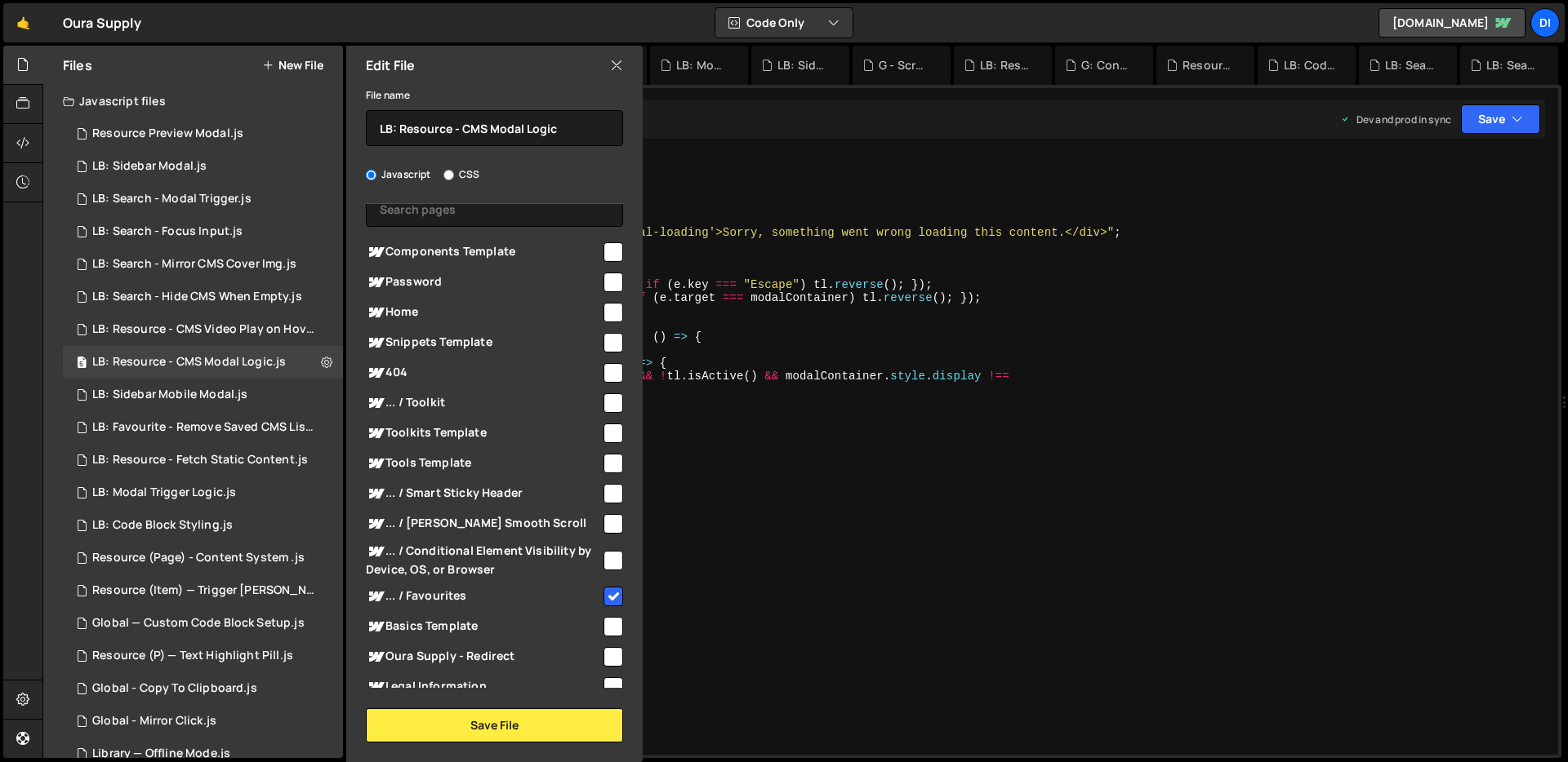
scroll to position [36, 0]
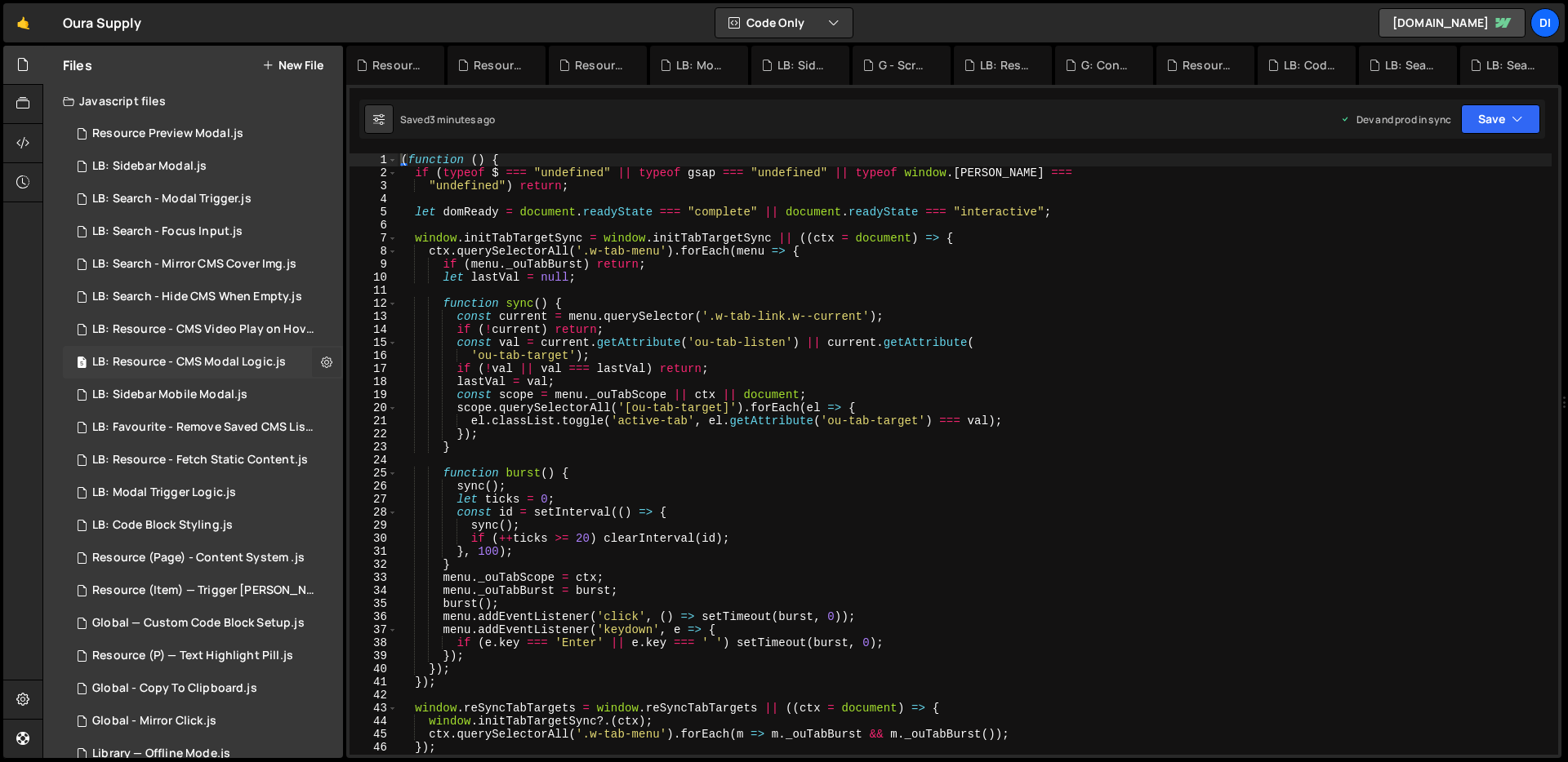
click at [323, 359] on icon at bounding box center [326, 362] width 12 height 16
type input "LB: Resource - CMS Modal Logic"
radio input "true"
checkbox input "true"
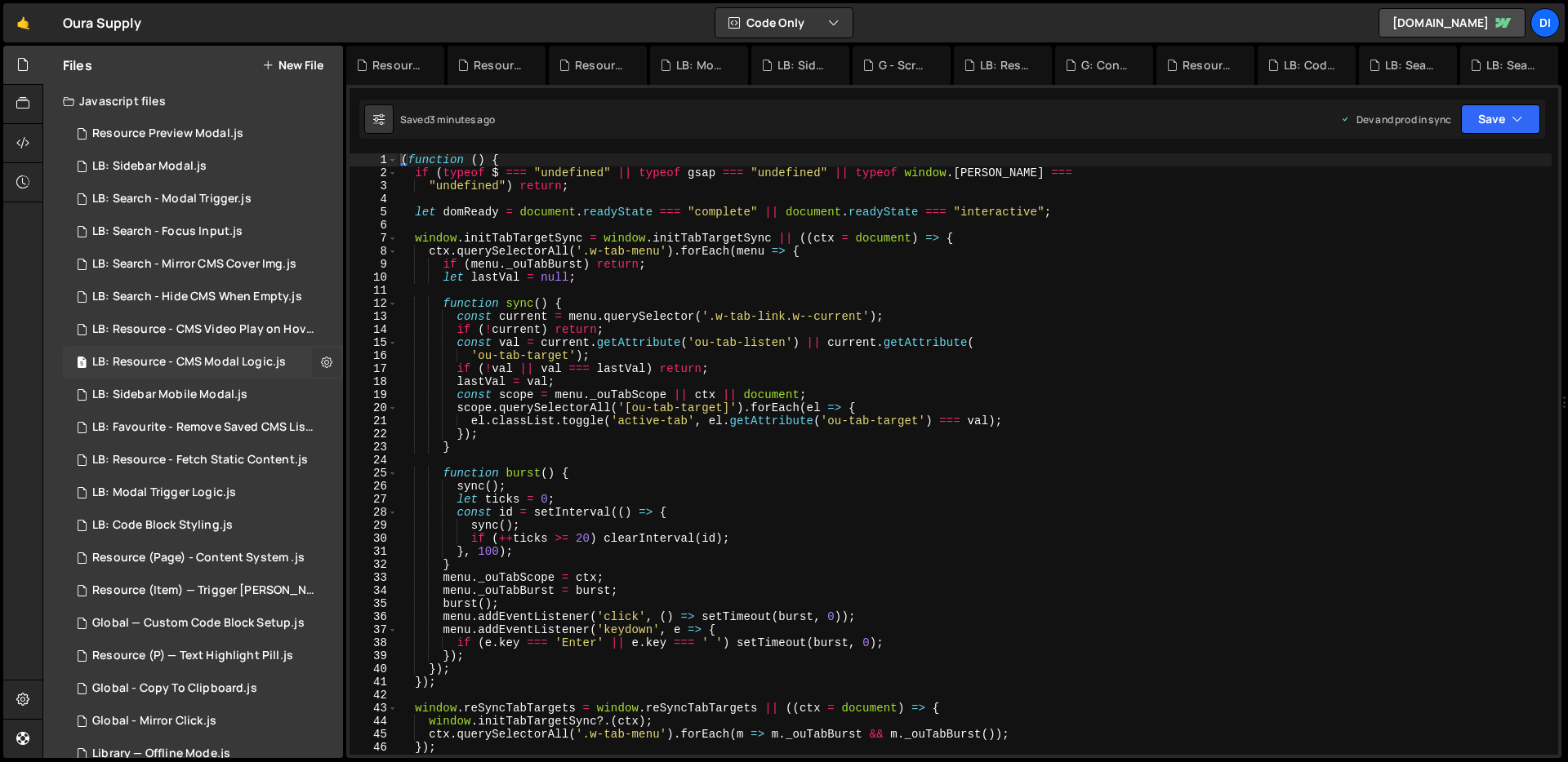
checkbox input "true"
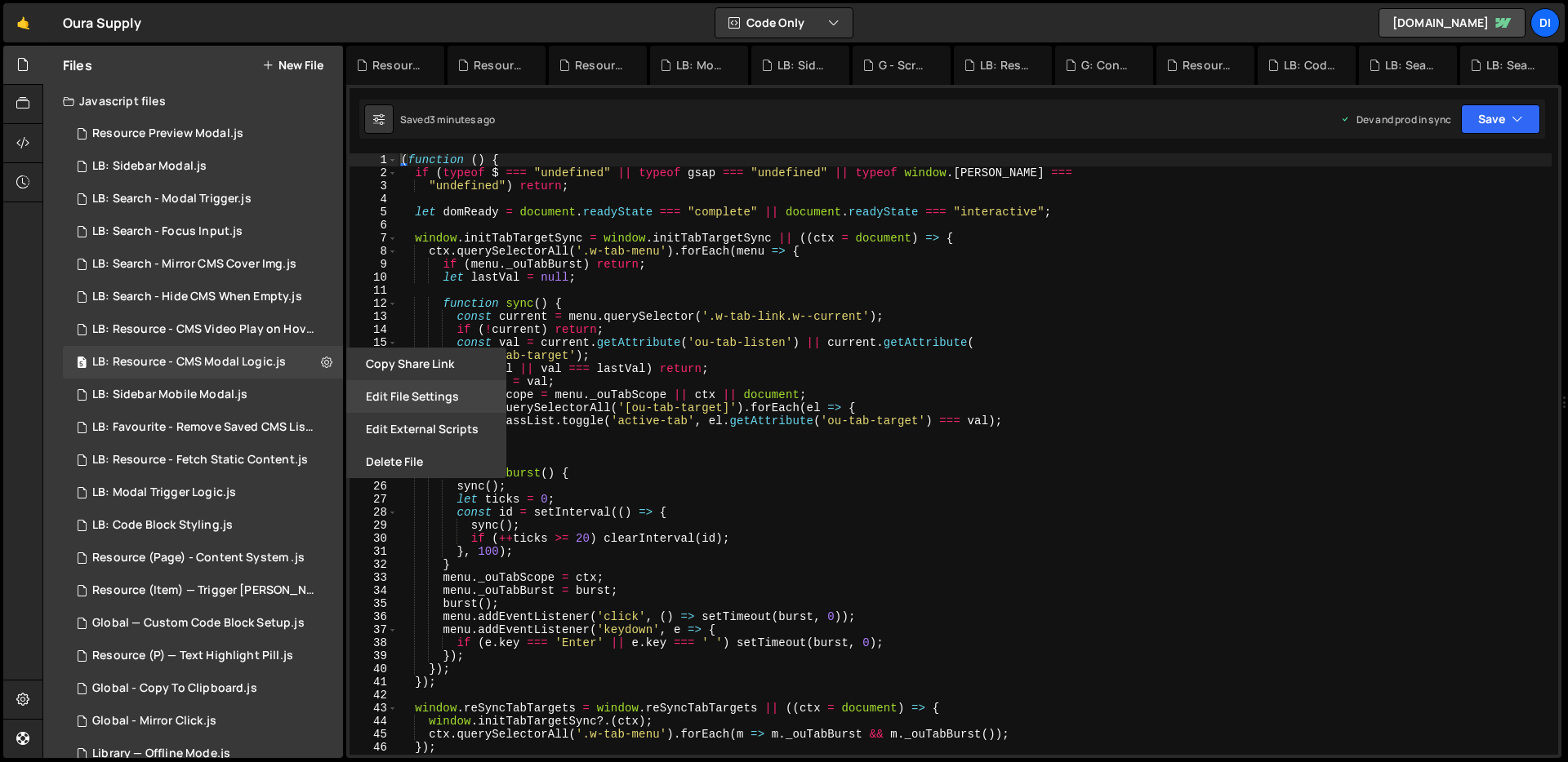
click at [452, 385] on button "Edit File Settings" at bounding box center [426, 396] width 160 height 32
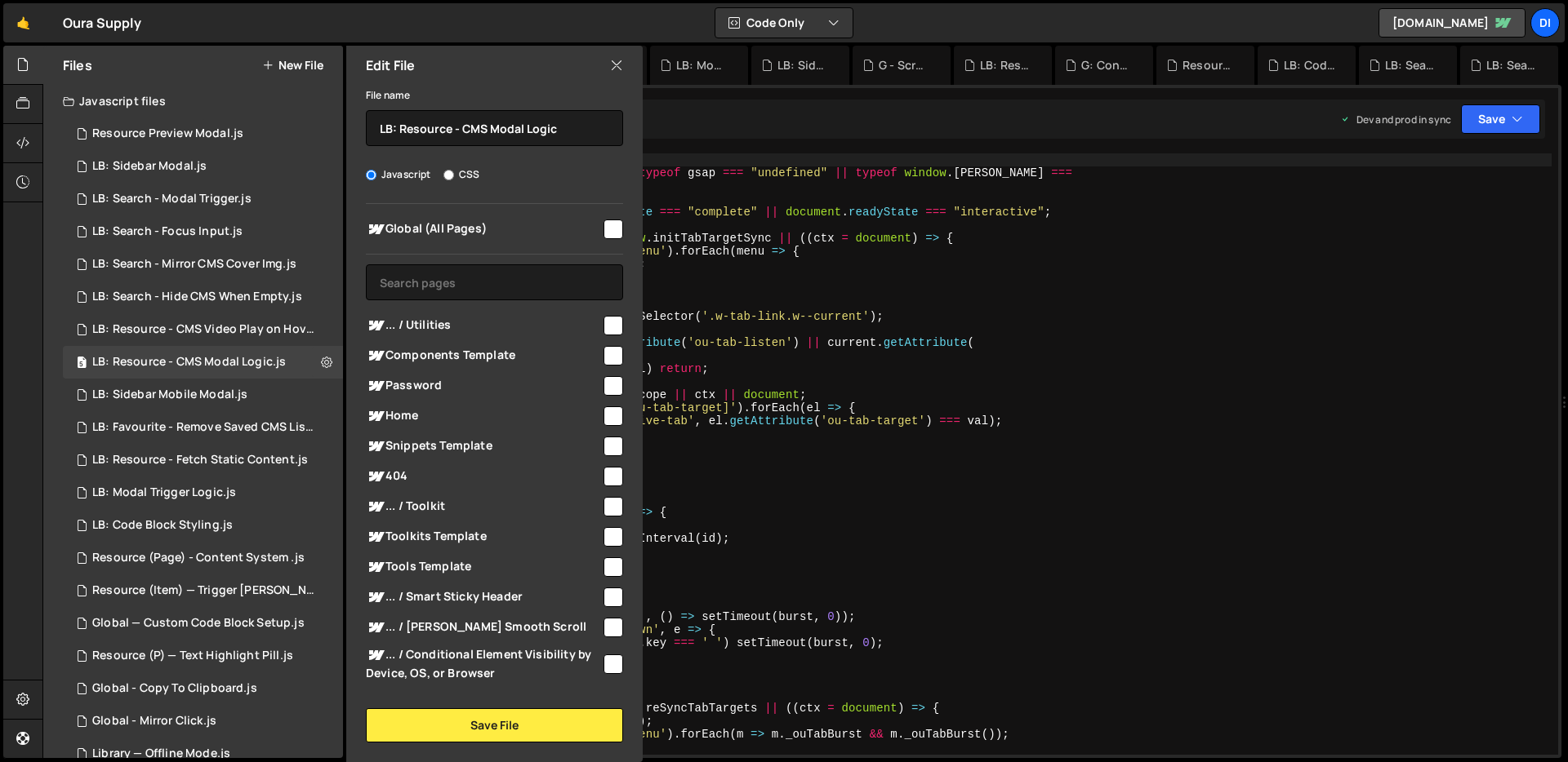
click at [604, 316] on input "checkbox" at bounding box center [614, 326] width 20 height 20
checkbox input "true"
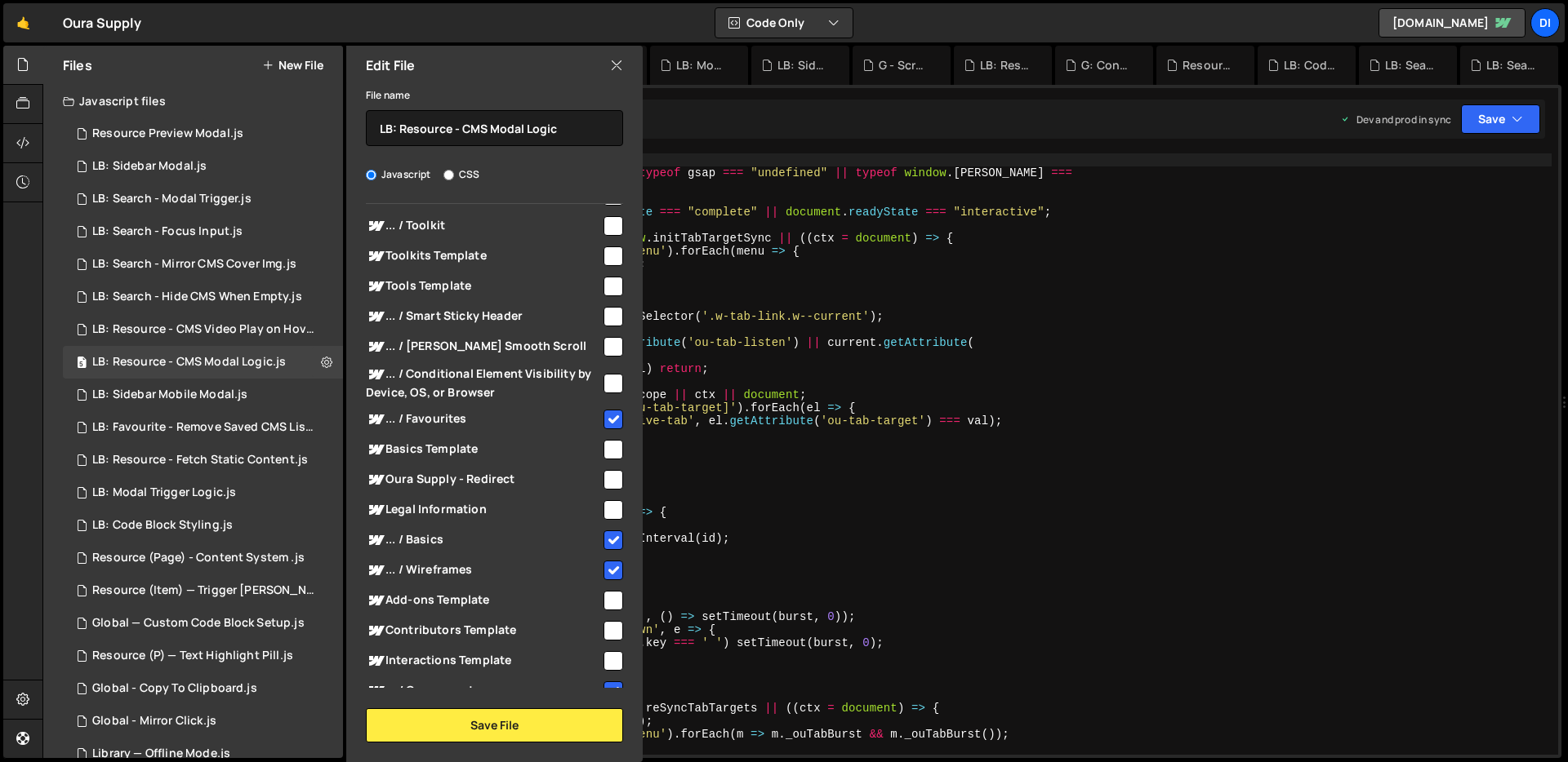
scroll to position [254, 0]
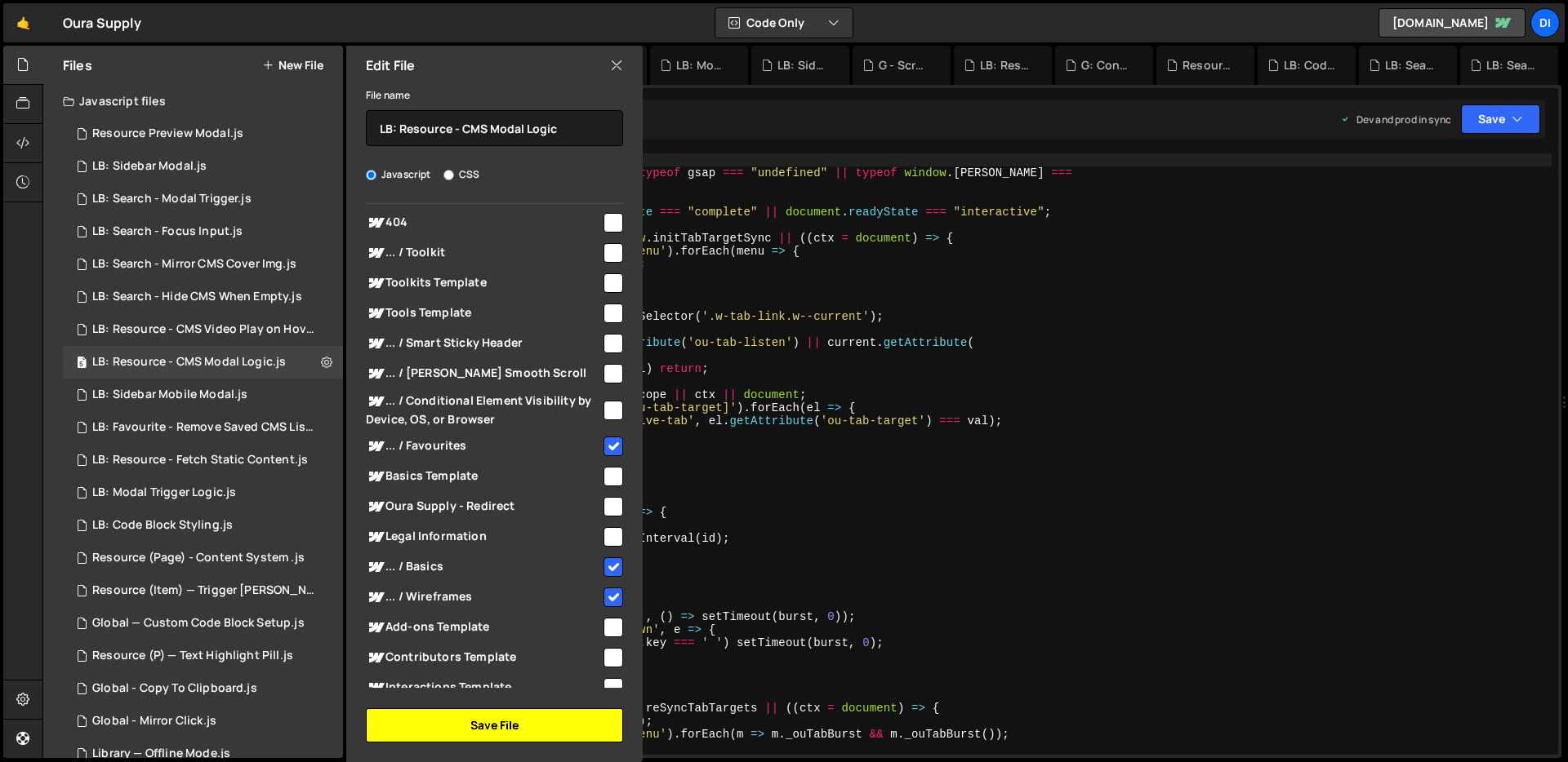
click at [491, 725] on button "Save File" at bounding box center [495, 725] width 257 height 34
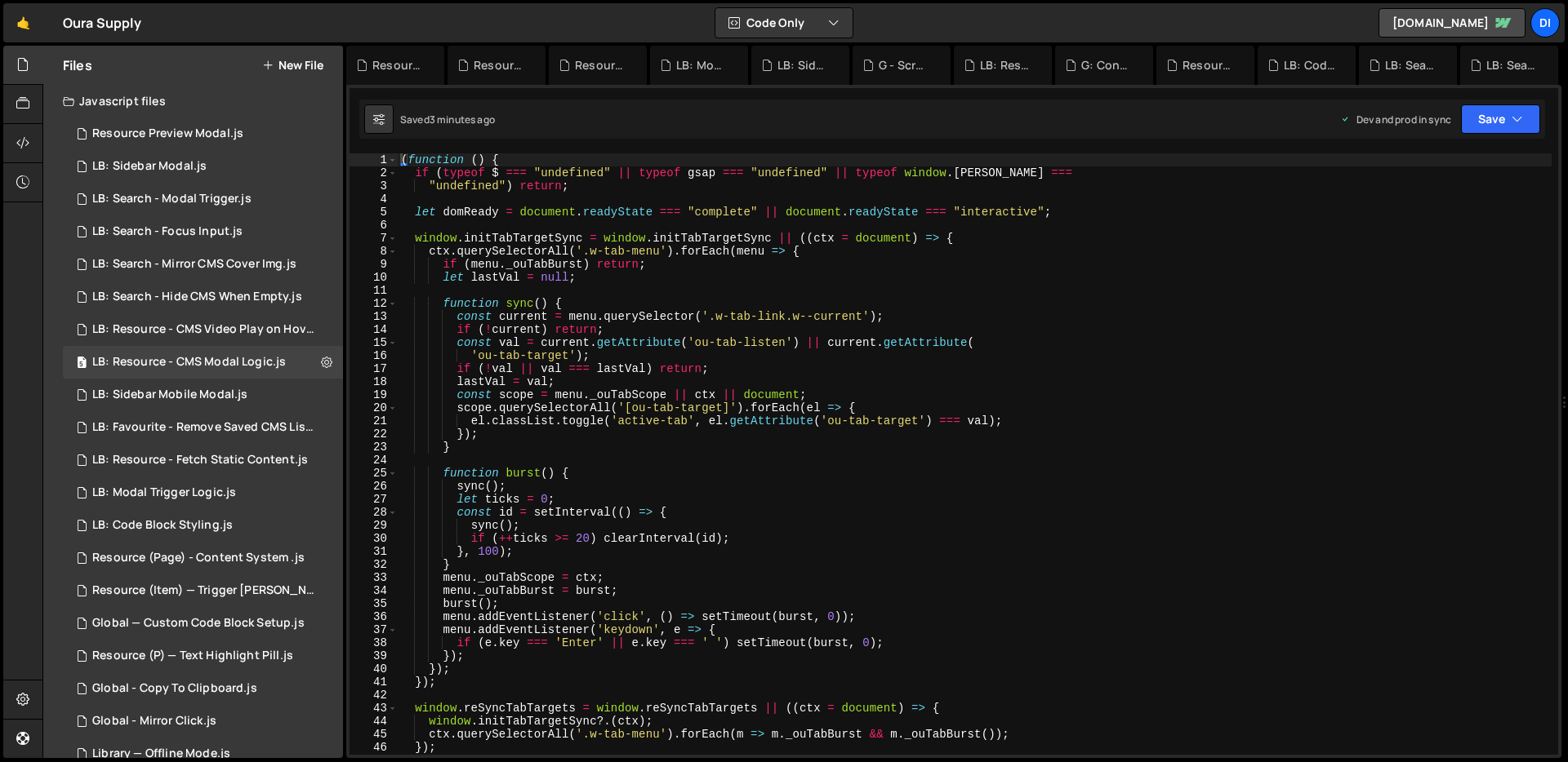
type textarea "const id = setInterval(() => {"
click at [660, 510] on div "( function ( ) { if ( typeof $ === "undefined" || typeof gsap === "undefined" |…" at bounding box center [974, 467] width 1154 height 628
